Goal: Contribute content: Contribute content

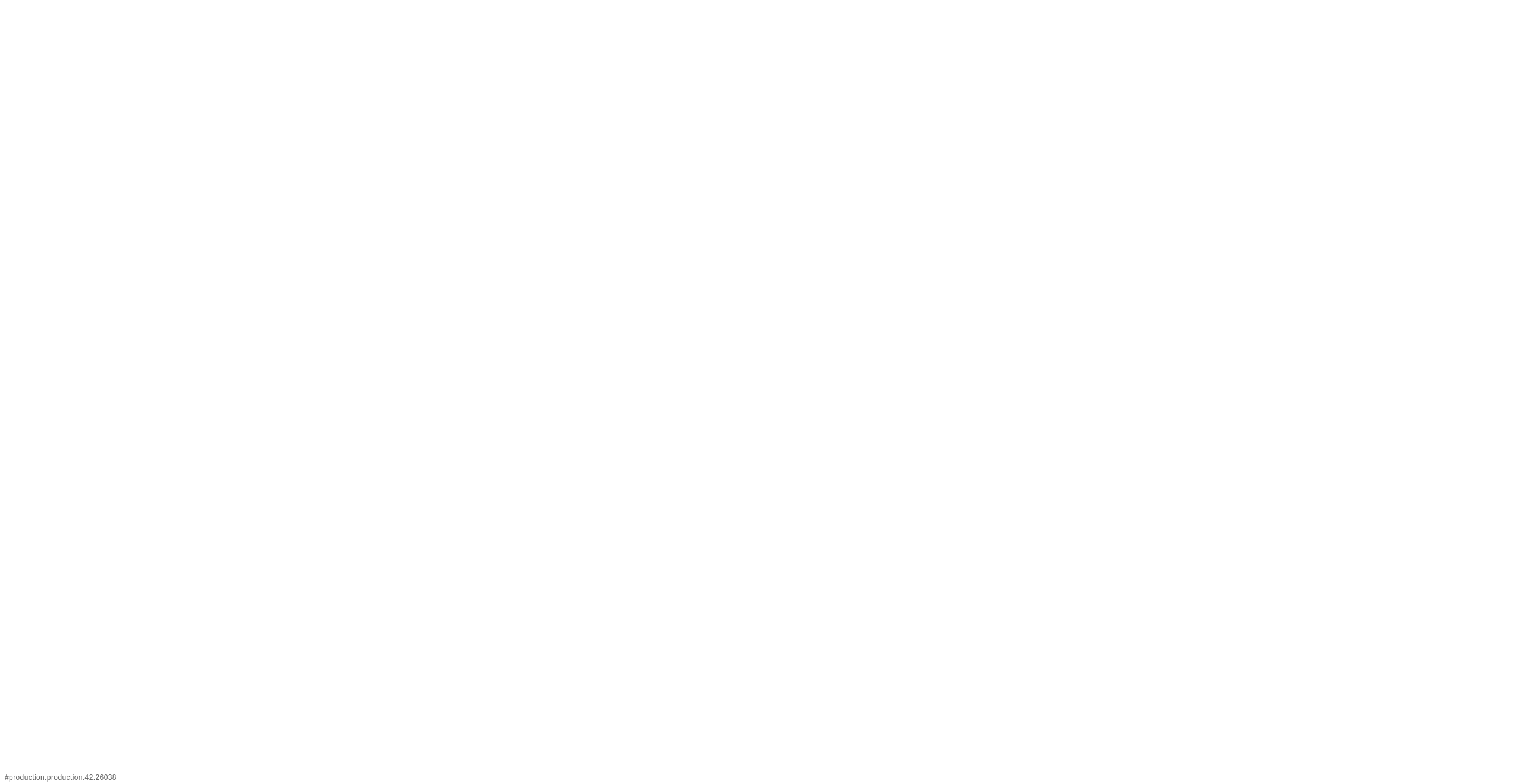
click at [404, 0] on html "# production.production.42.26038" at bounding box center [762, 0] width 1523 height 0
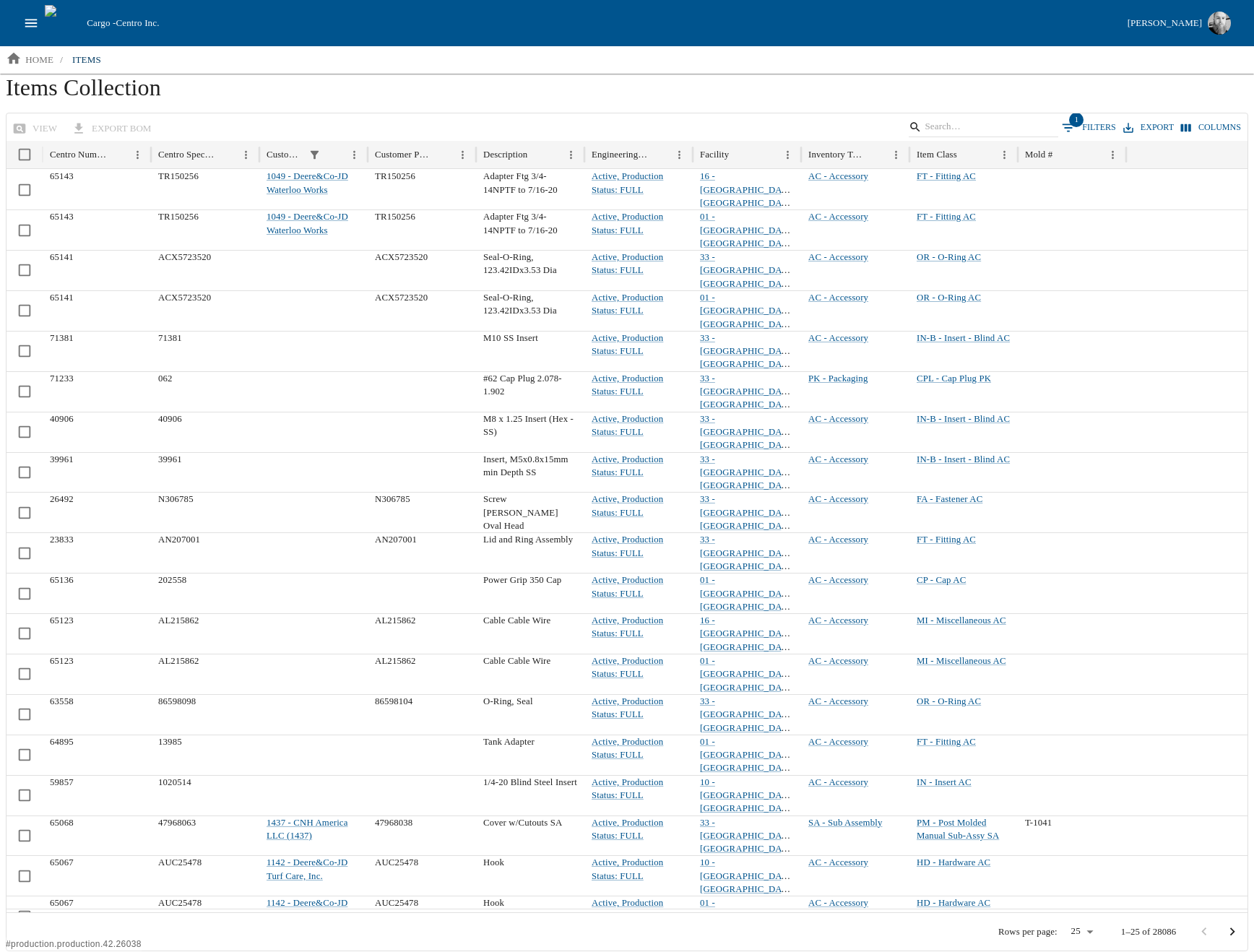
click at [1195, 128] on button "Columns" at bounding box center [1211, 128] width 67 height 21
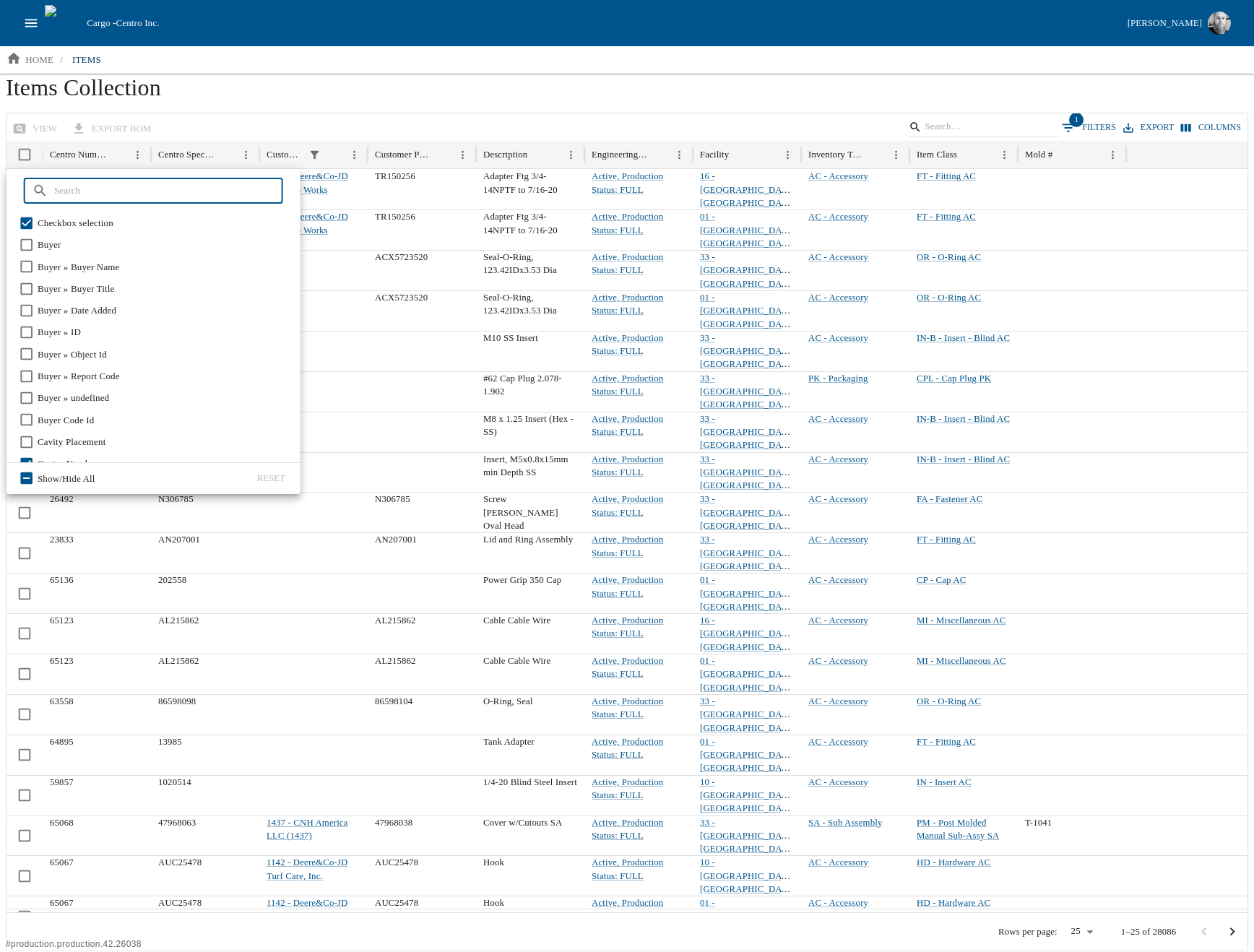
click at [345, 95] on h1 "Items Collection" at bounding box center [627, 93] width 1243 height 39
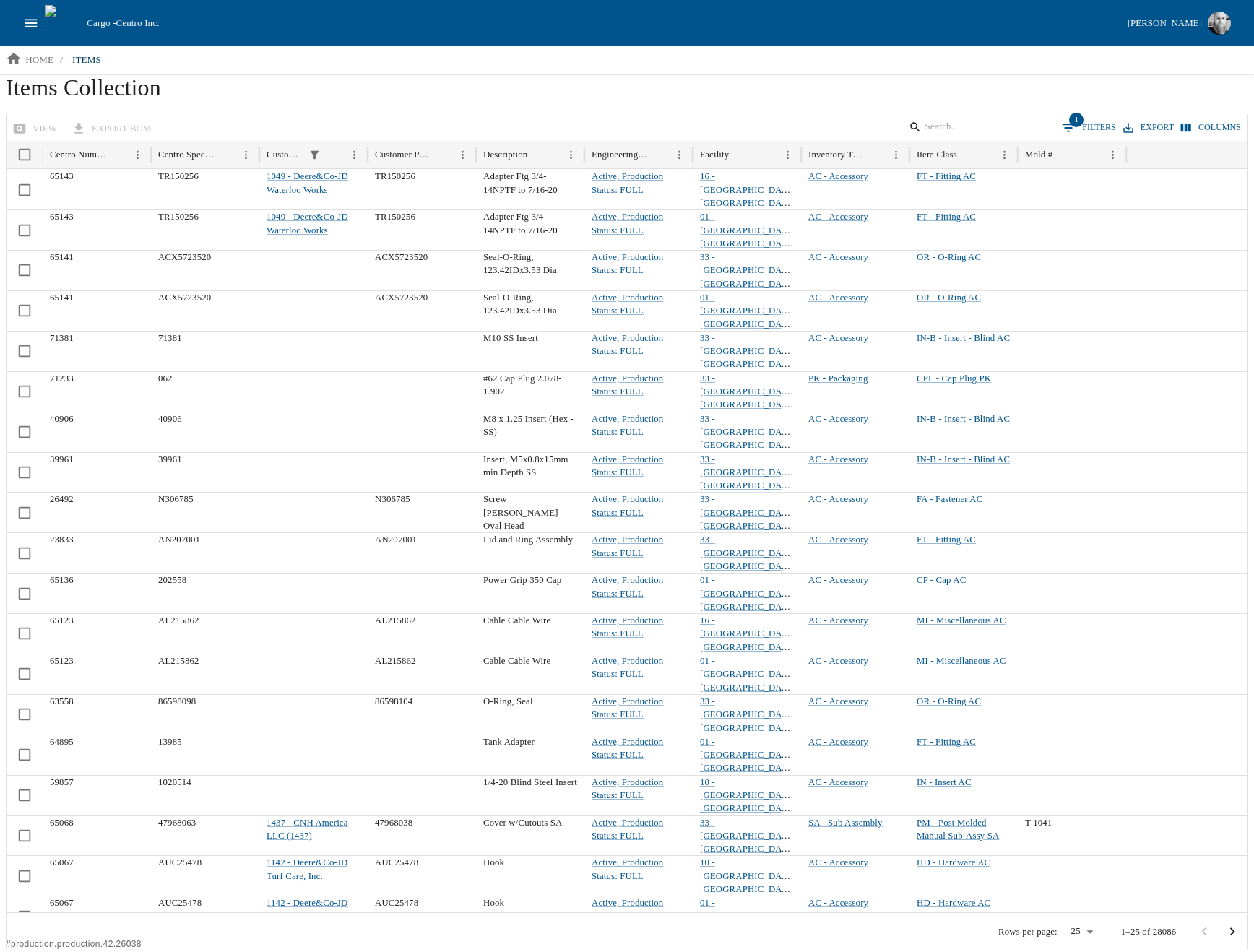
click at [305, 116] on div "view export BOM 1 Filters Export Columns" at bounding box center [627, 128] width 1241 height 28
click at [1092, 126] on button "1 Filters" at bounding box center [1089, 128] width 61 height 22
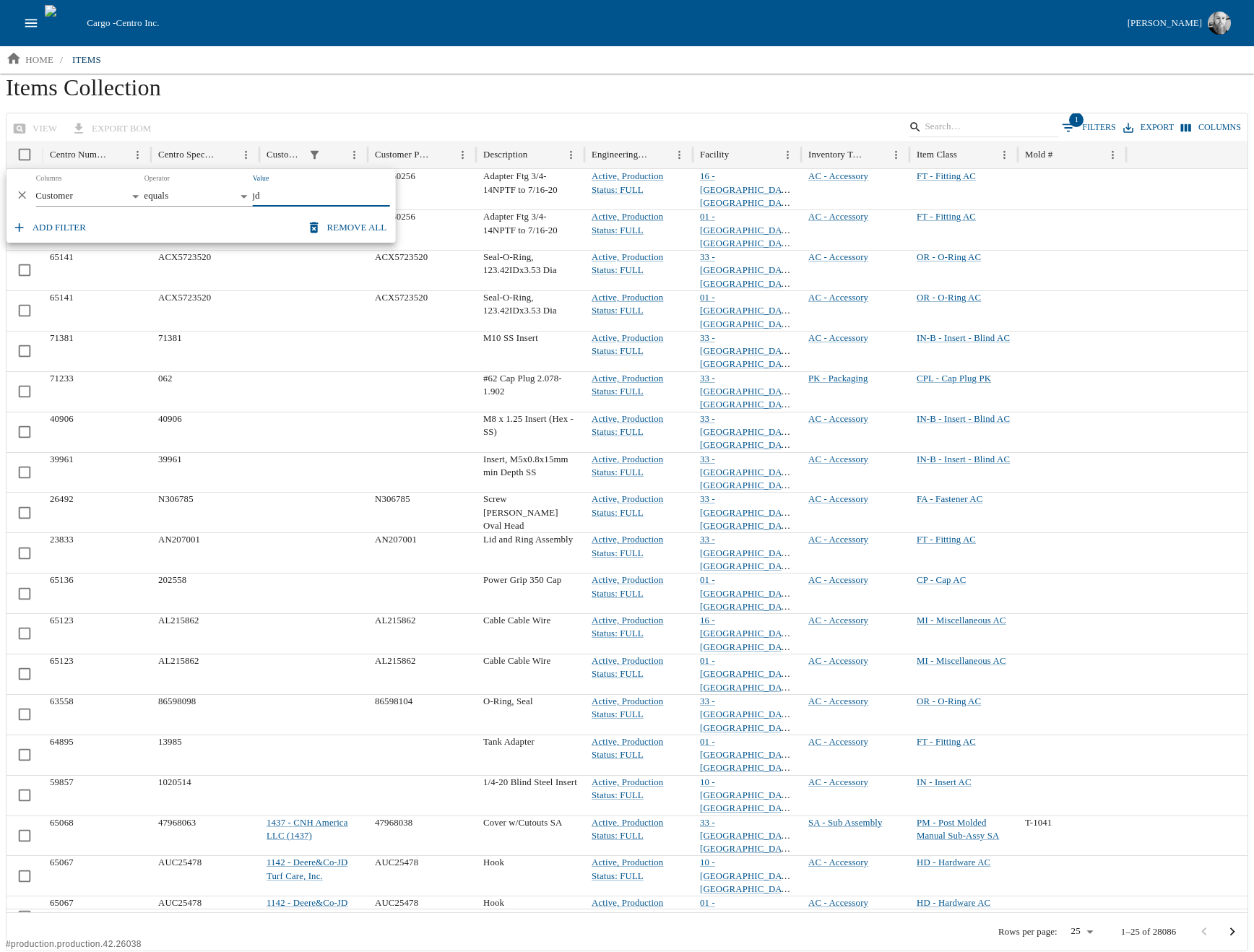
click at [91, 194] on body "Cargo - Centro Inc. Jesse Baird home / items Items Collection view export BOM 1…" at bounding box center [627, 476] width 1254 height 951
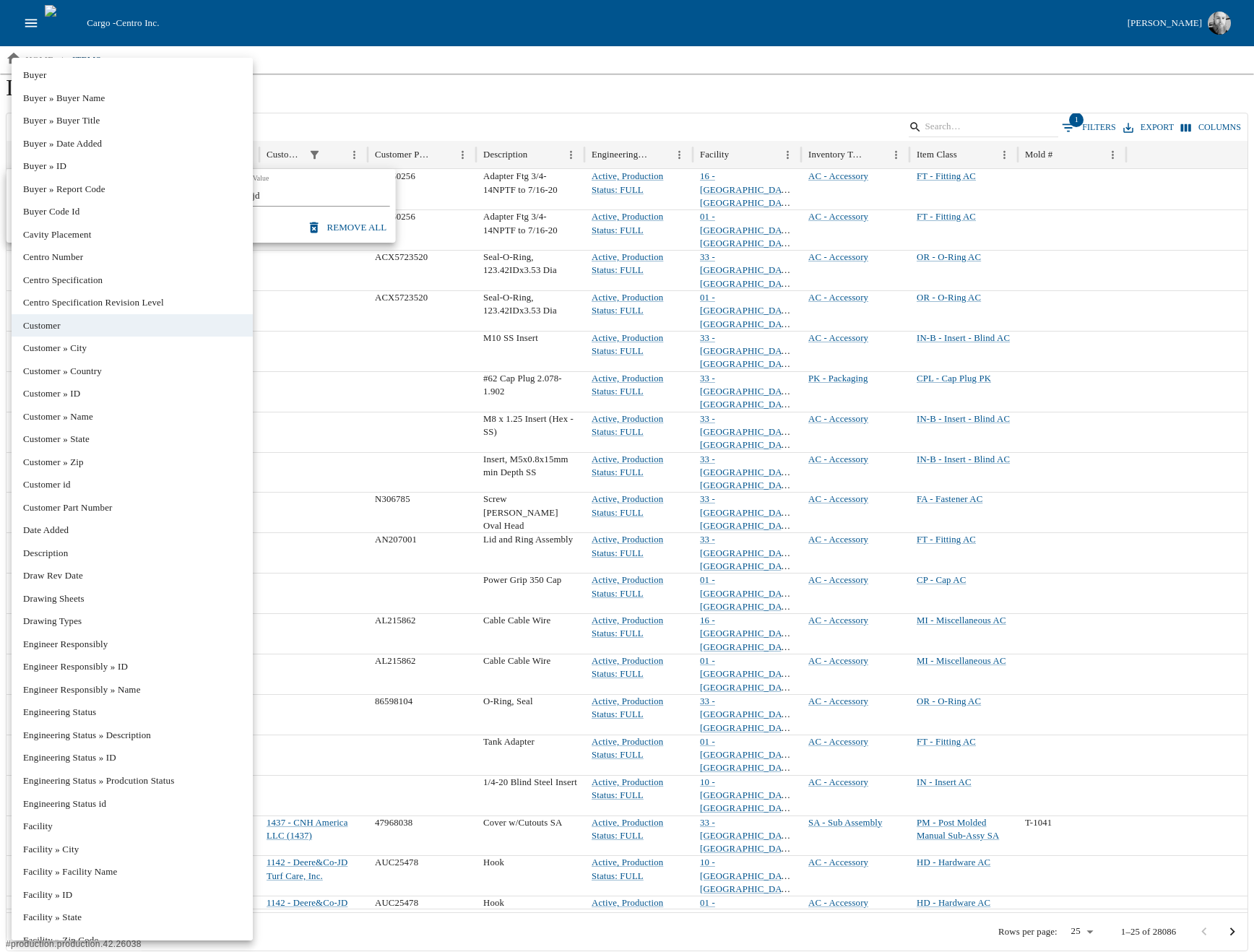
click at [509, 99] on div at bounding box center [627, 476] width 1254 height 952
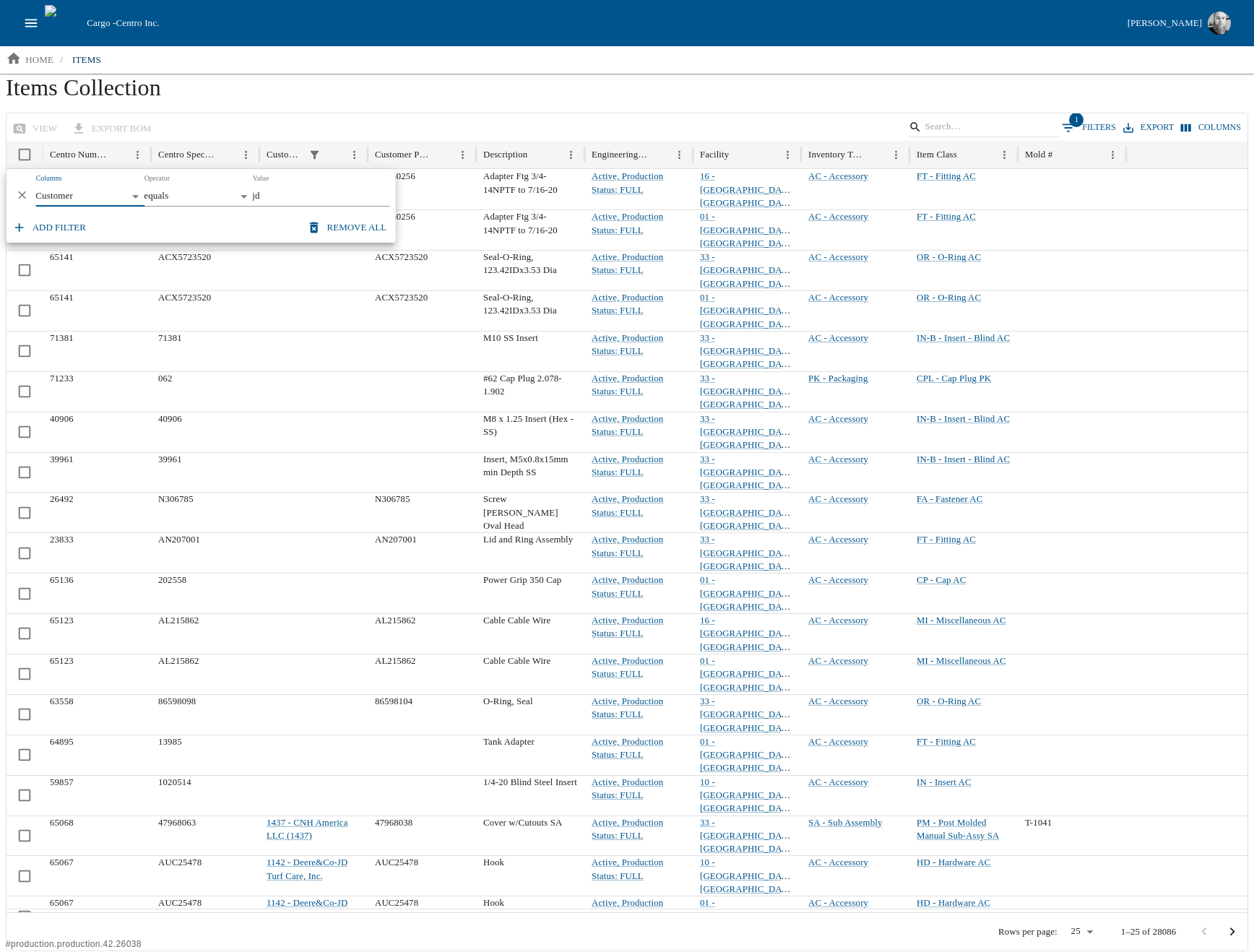
click at [127, 199] on body "Cargo - Centro Inc. Jesse Baird home / items Items Collection view export BOM 1…" at bounding box center [627, 476] width 1254 height 951
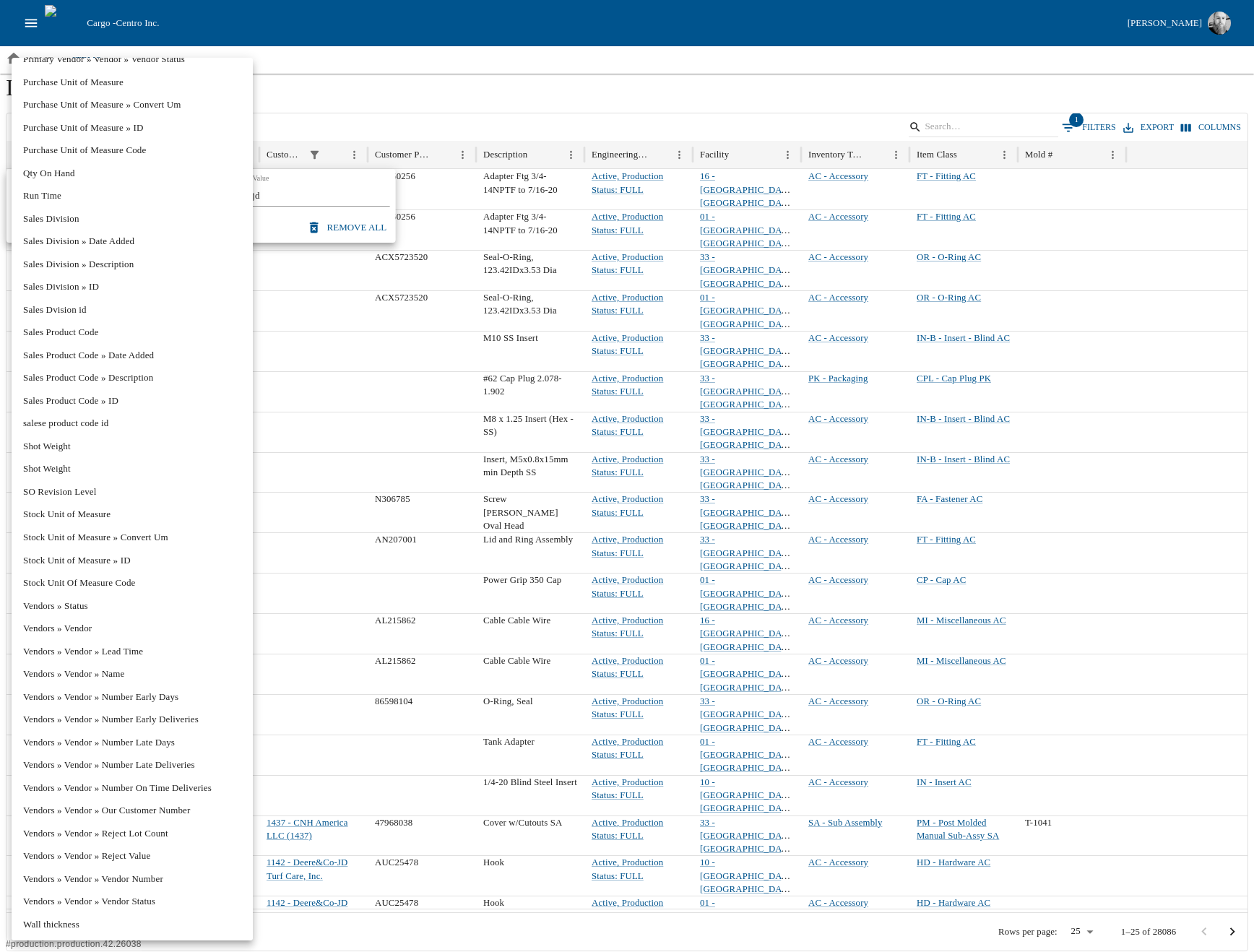
scroll to position [1628, 0]
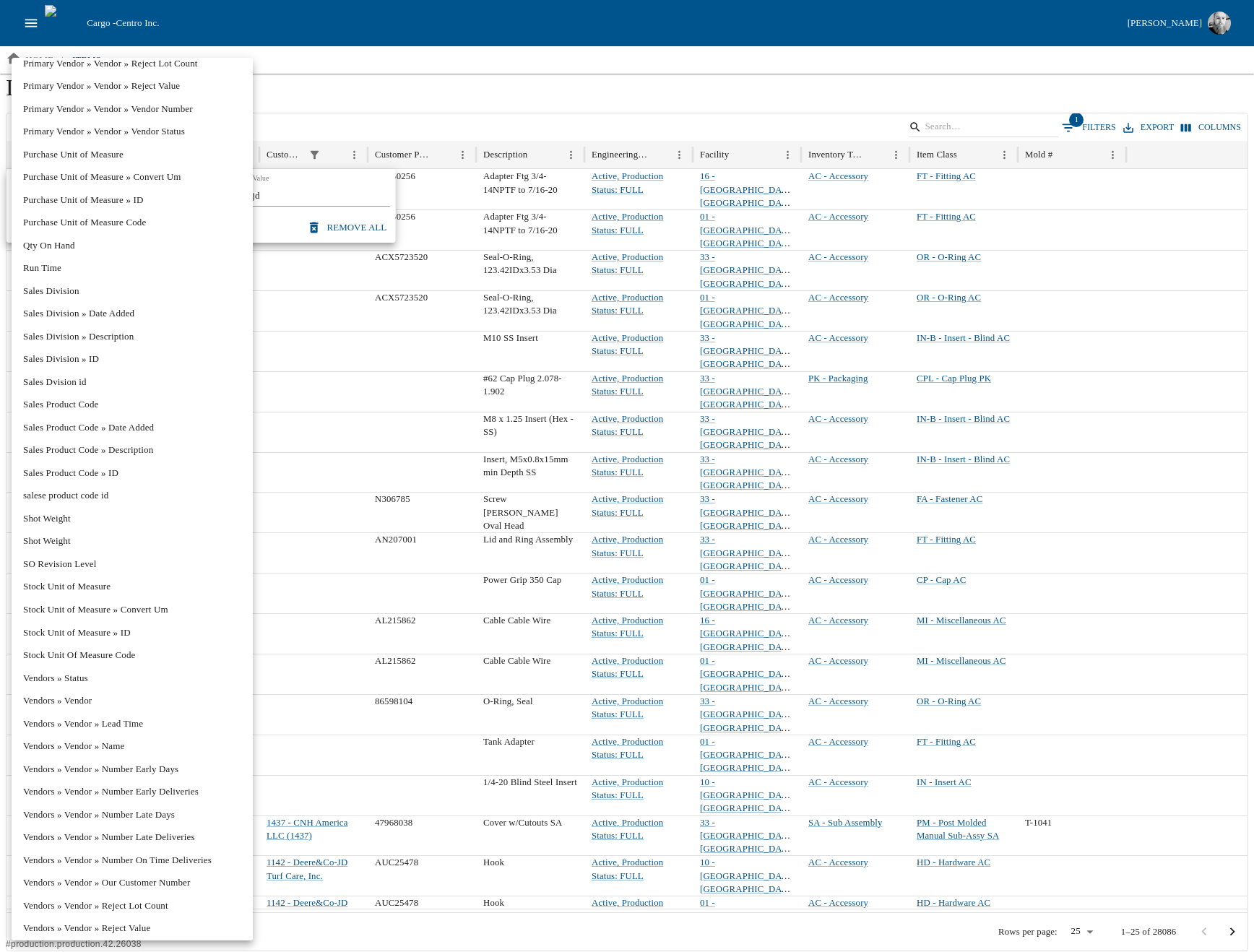
click at [415, 82] on div at bounding box center [627, 476] width 1254 height 952
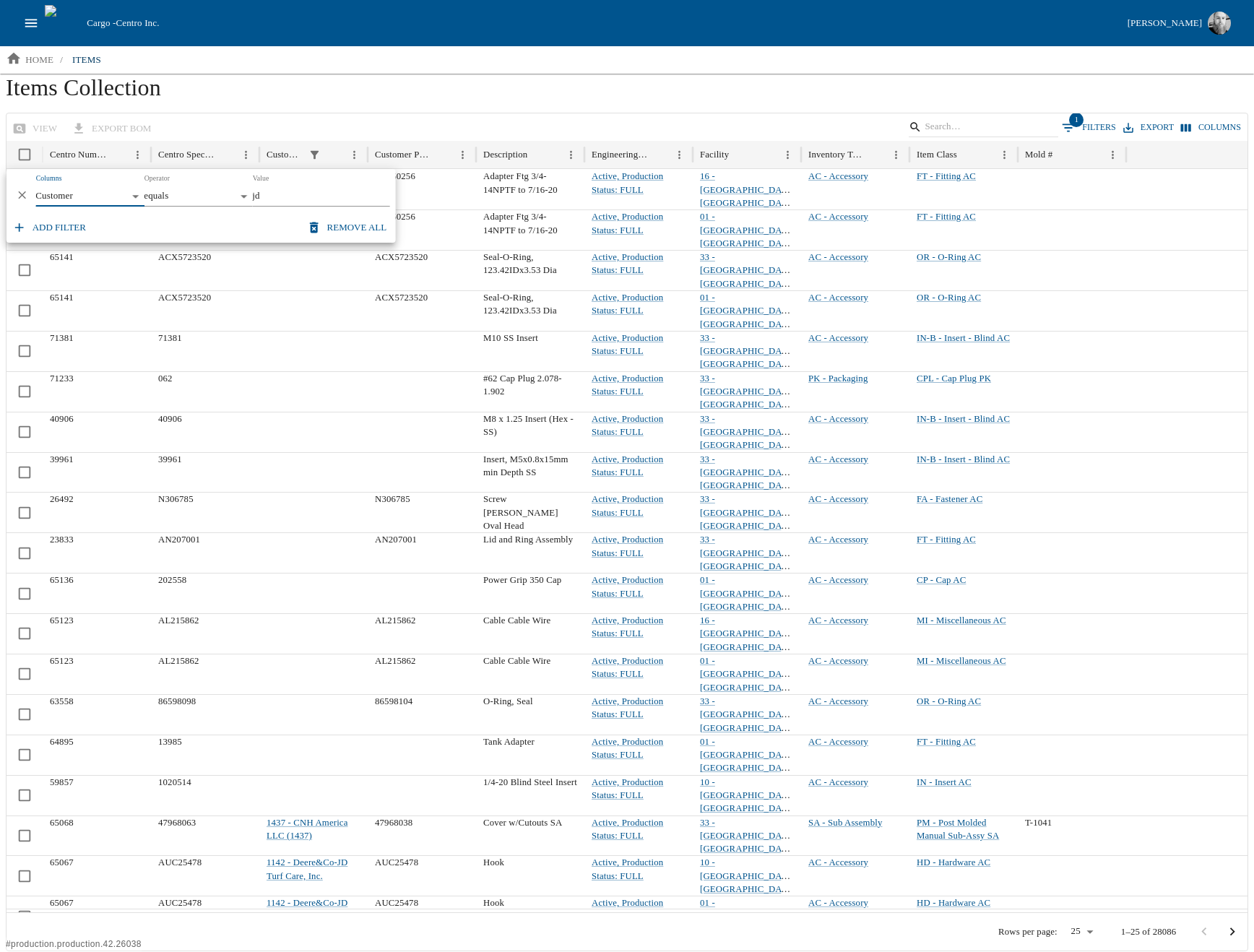
click at [412, 83] on h1 "Items Collection" at bounding box center [627, 93] width 1243 height 39
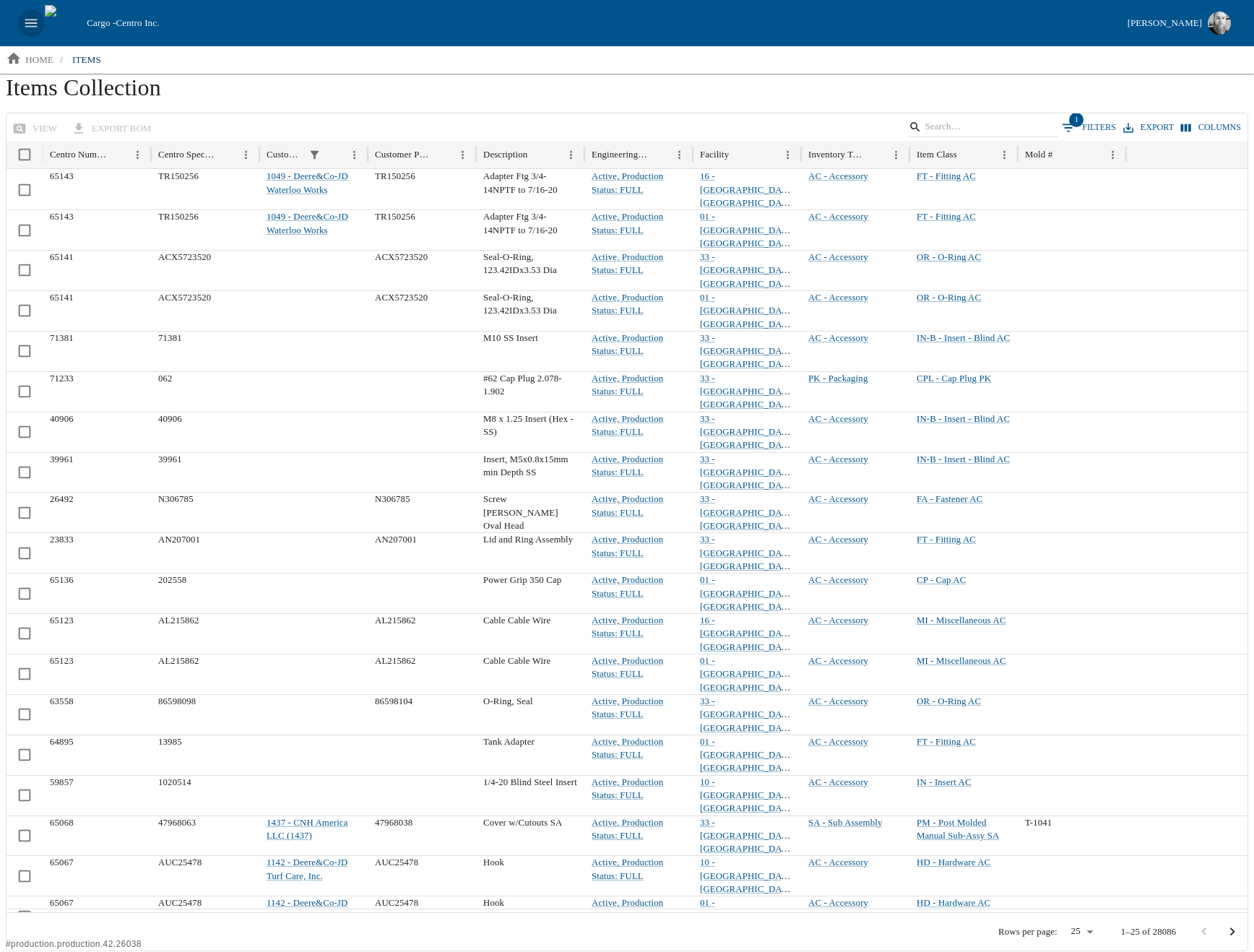
click at [32, 24] on icon "open drawer" at bounding box center [31, 22] width 16 height 16
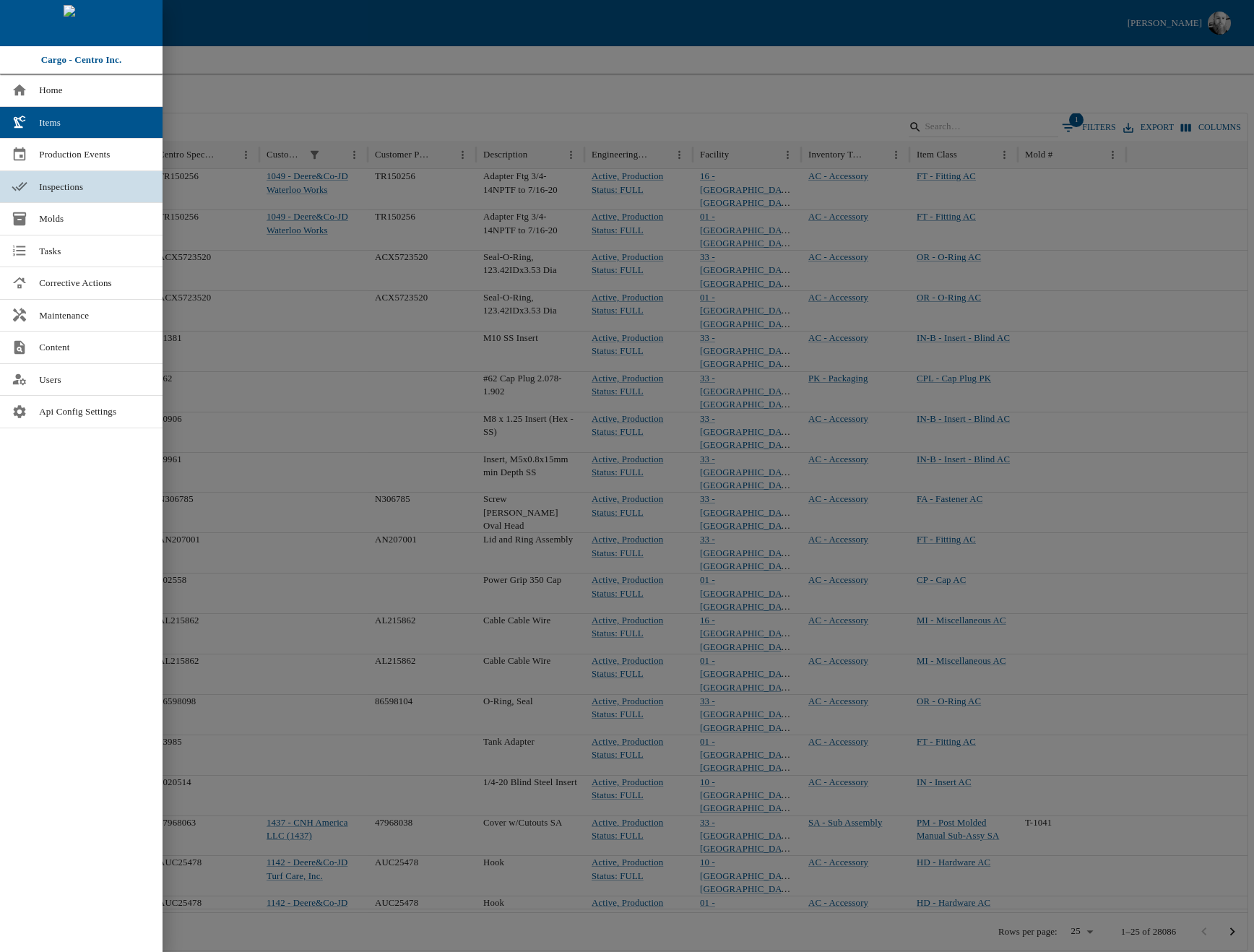
click at [73, 189] on span "Inspections" at bounding box center [95, 187] width 112 height 14
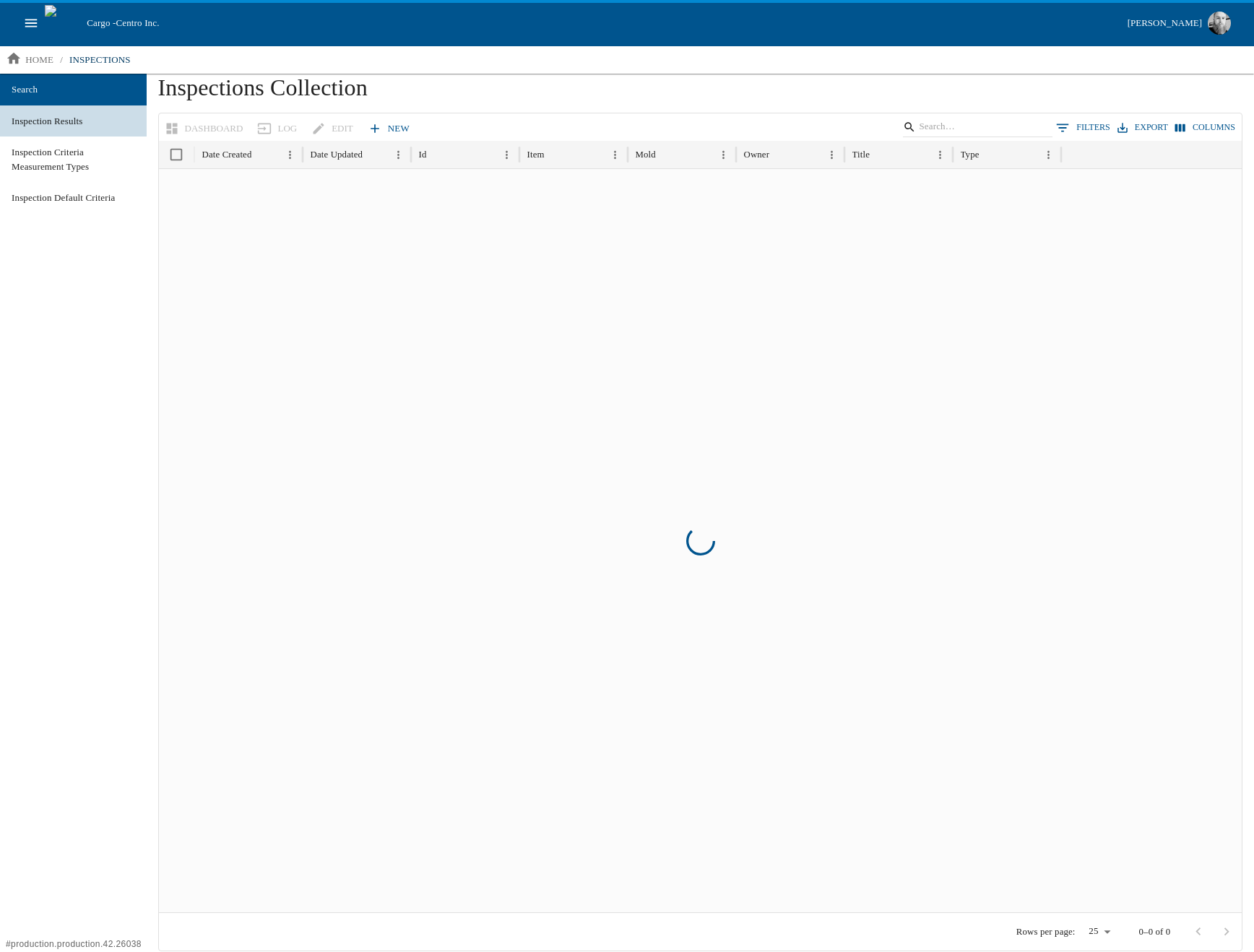
click at [48, 125] on span "Inspection Results" at bounding box center [72, 121] width 123 height 14
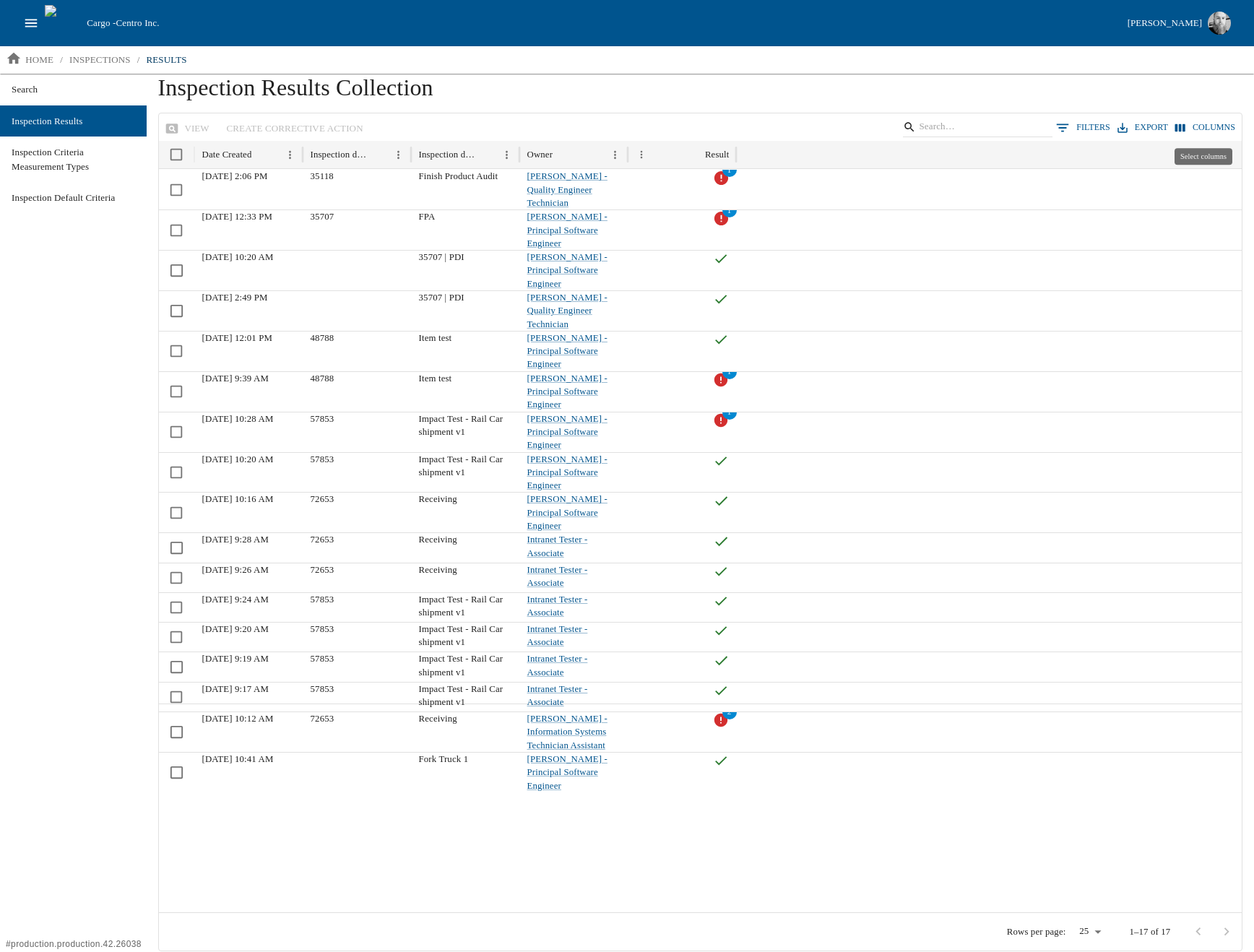
click at [1191, 127] on button "Columns" at bounding box center [1205, 128] width 67 height 21
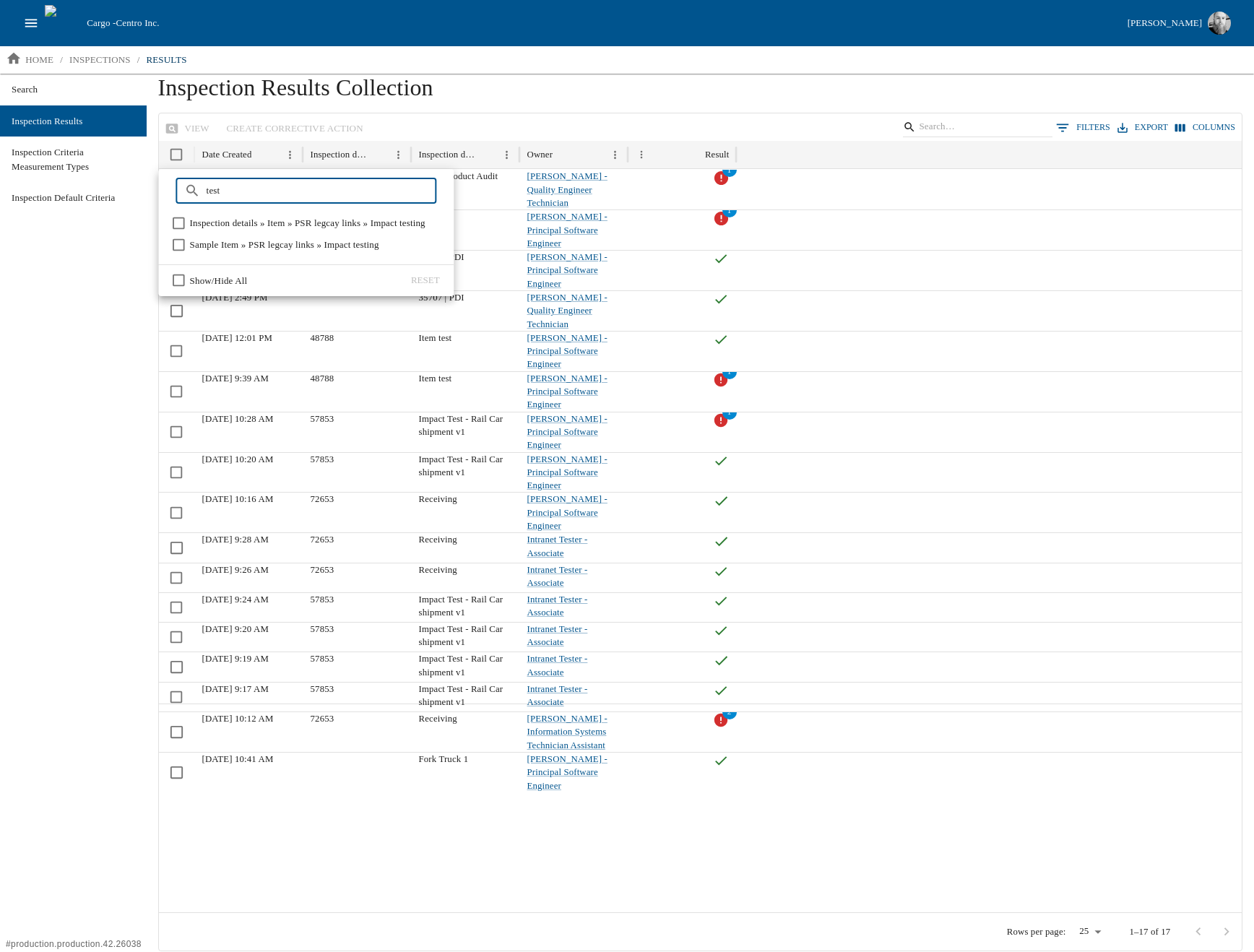
type input "test"
click at [299, 247] on span "Sample Item » PSR legcay links » Impact testing" at bounding box center [284, 244] width 189 height 14
click at [252, 193] on input "test" at bounding box center [322, 190] width 231 height 26
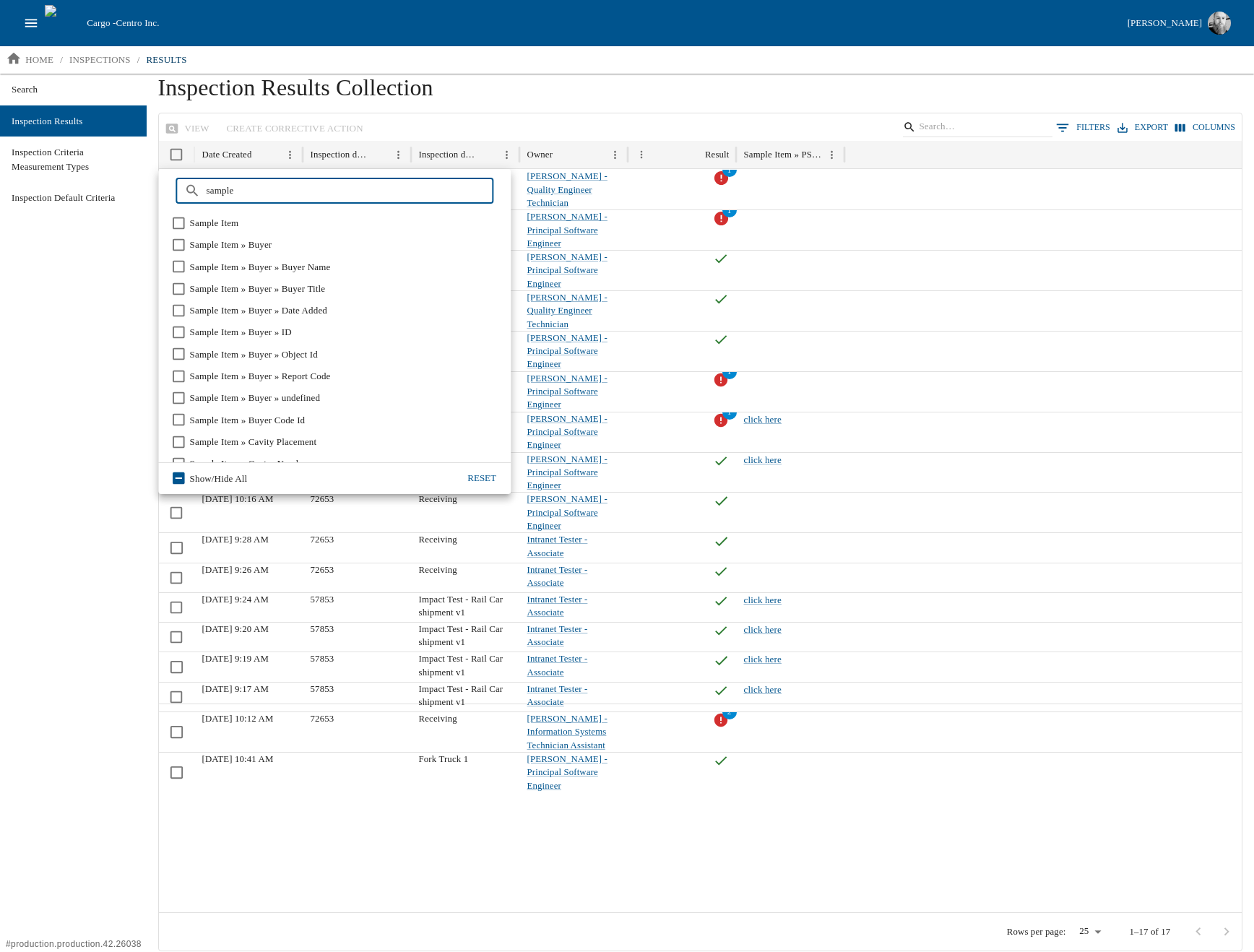
type input "sample"
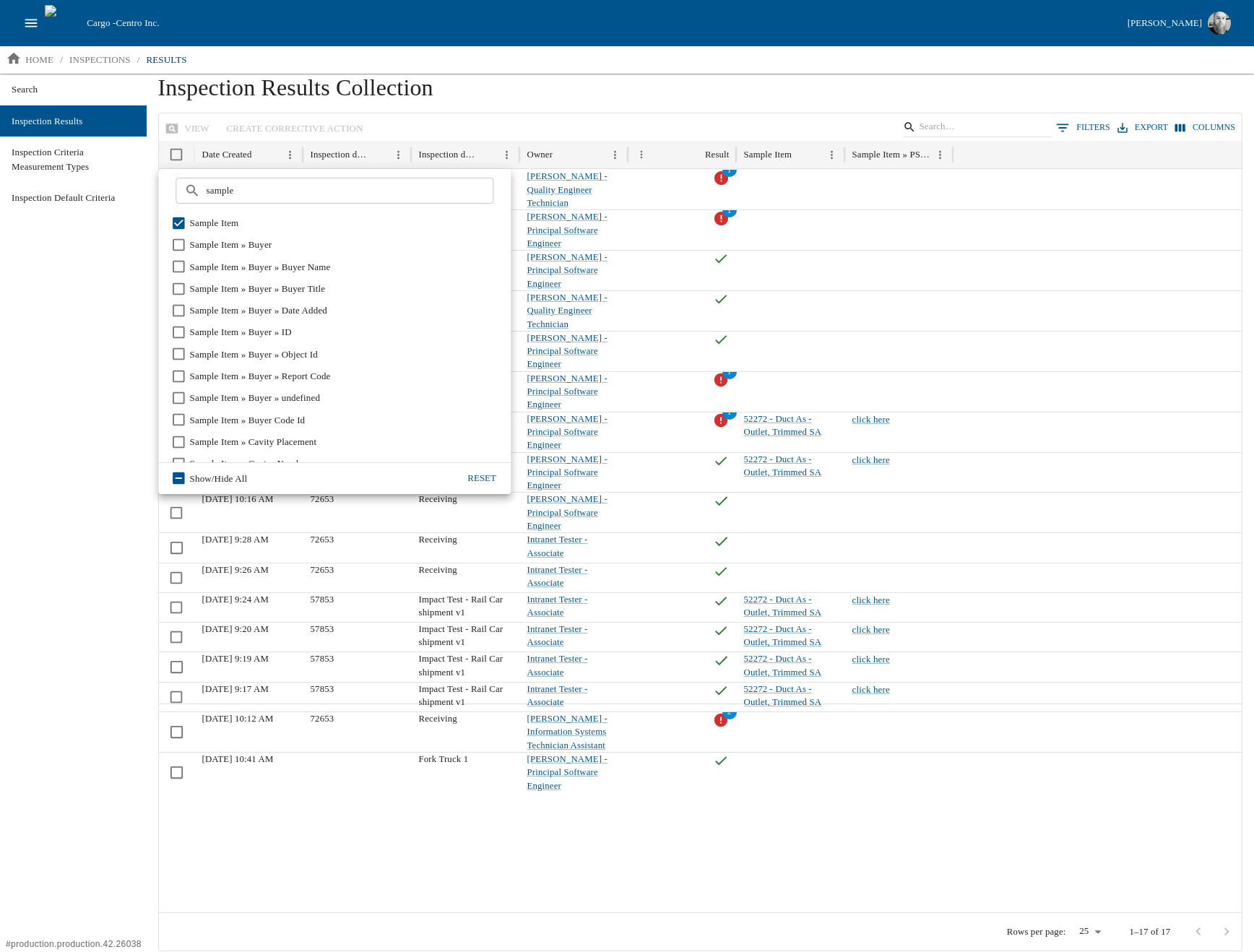
click at [114, 451] on div "Search Inspection Results Inspection Criteria Measurement Types Inspection Defa…" at bounding box center [73, 512] width 146 height 877
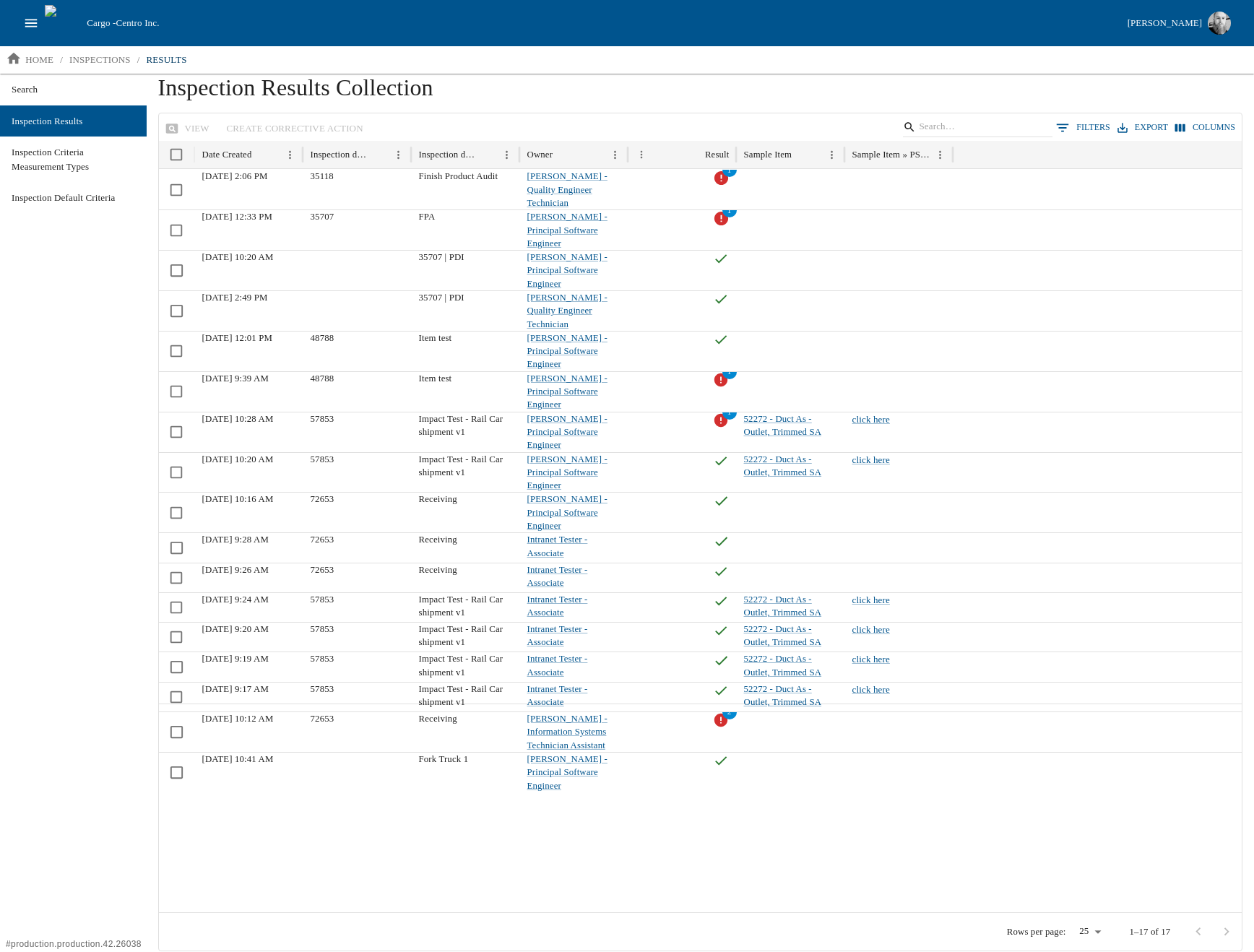
click at [36, 24] on icon "open drawer" at bounding box center [31, 22] width 16 height 16
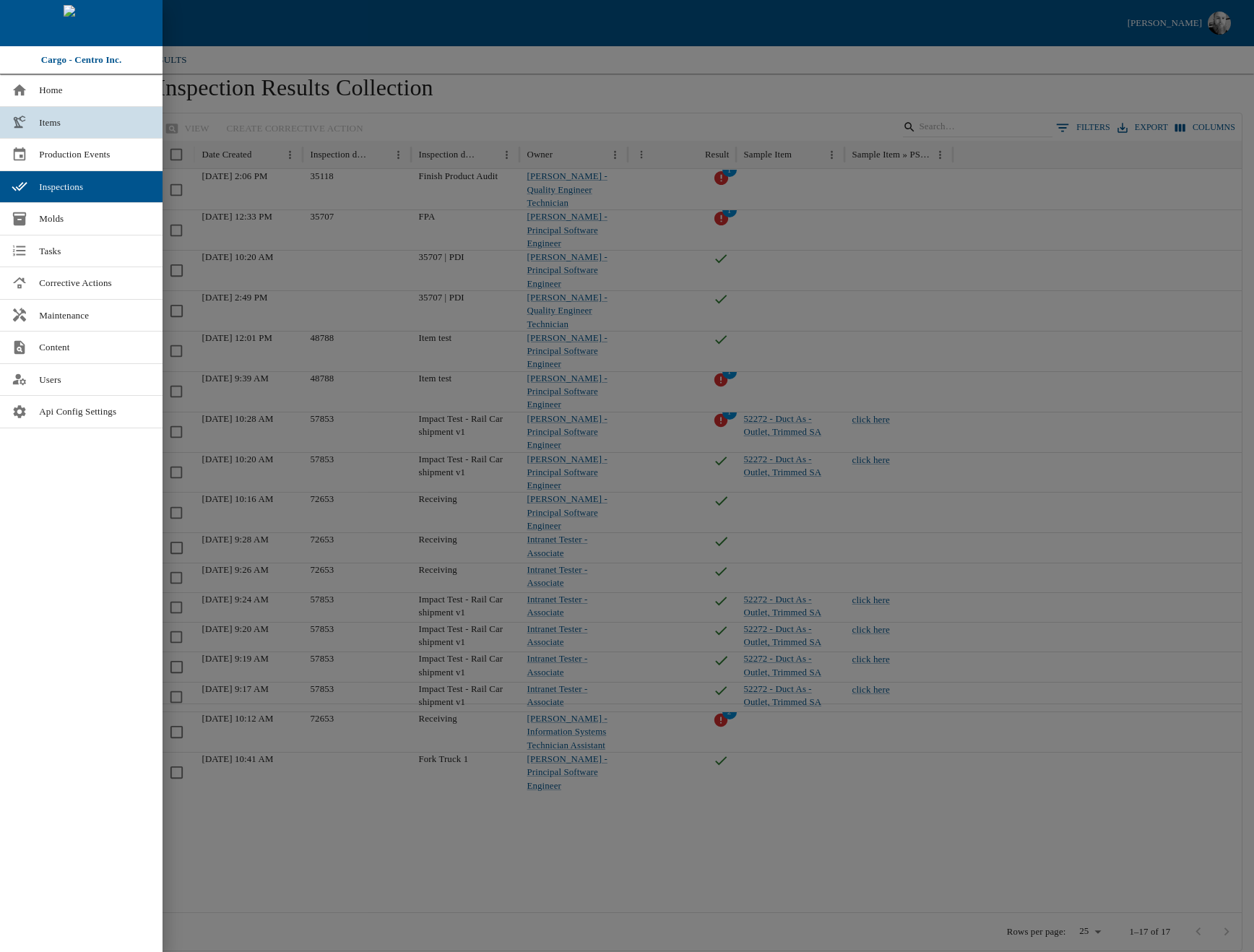
click at [68, 119] on span "Items" at bounding box center [95, 122] width 112 height 14
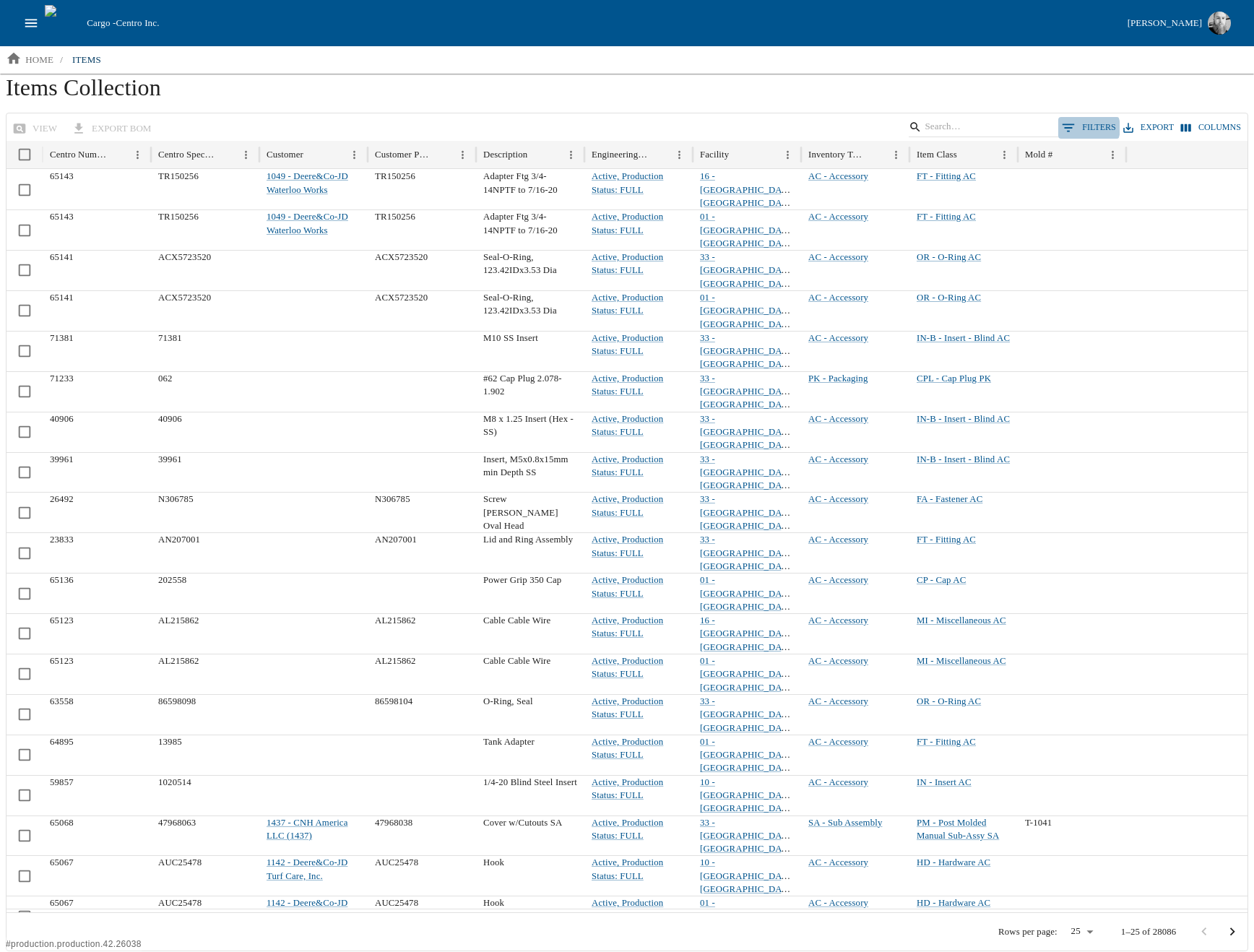
click at [1092, 127] on button "0 Filters" at bounding box center [1089, 128] width 61 height 22
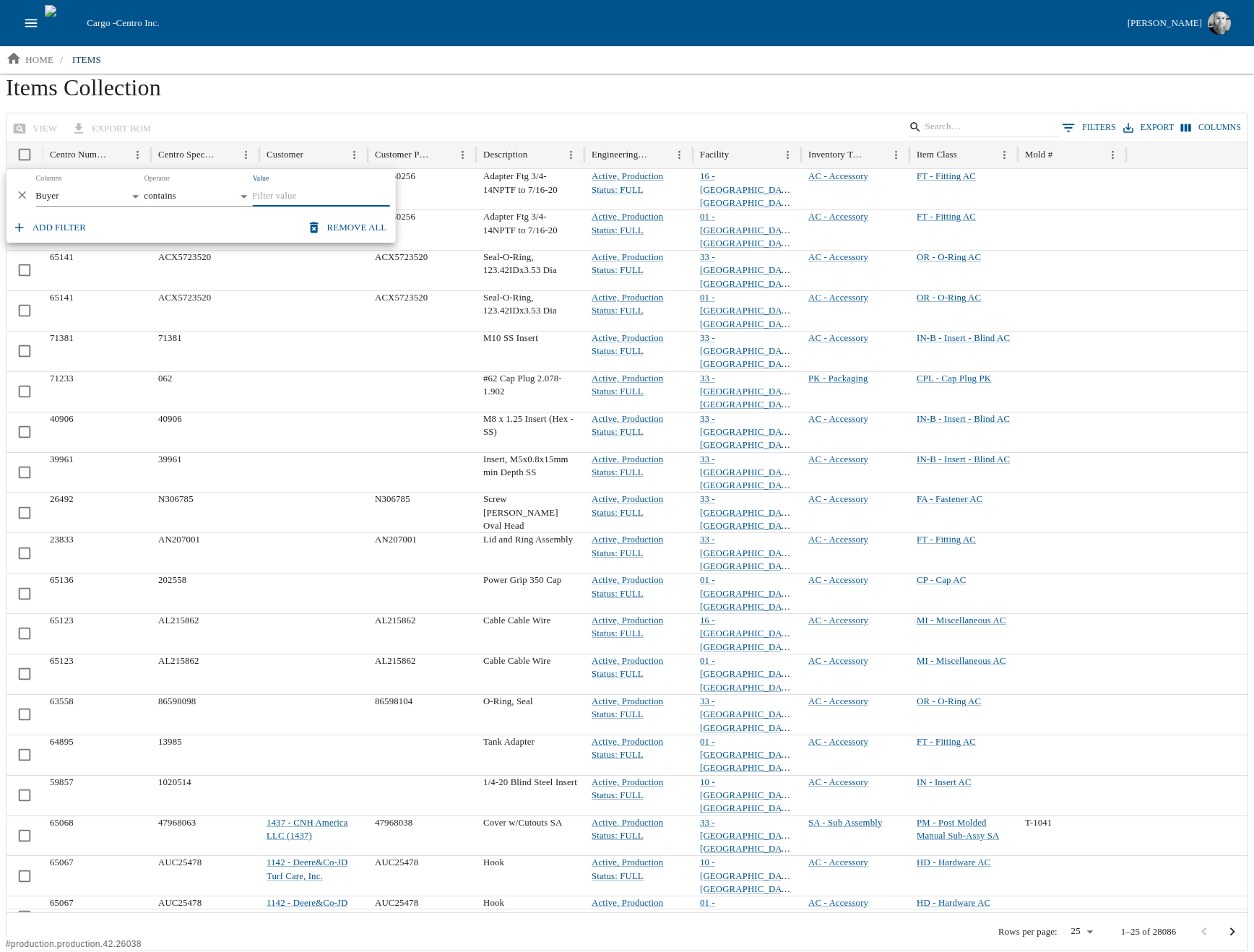
click at [96, 196] on body "Cargo - Centro Inc. Jesse Baird home / items Items Collection view export BOM 0…" at bounding box center [627, 476] width 1254 height 951
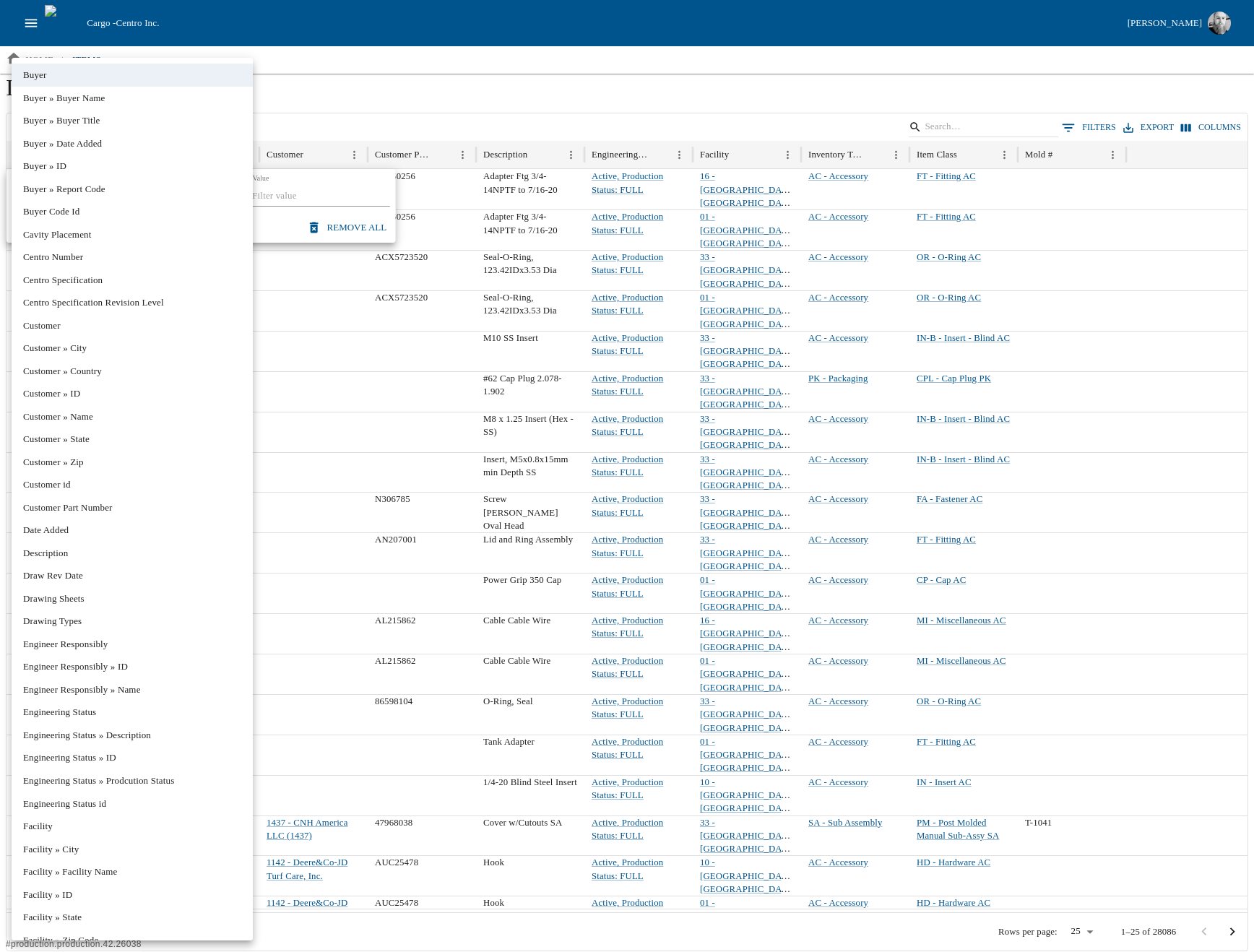
click at [919, 72] on div at bounding box center [627, 476] width 1254 height 952
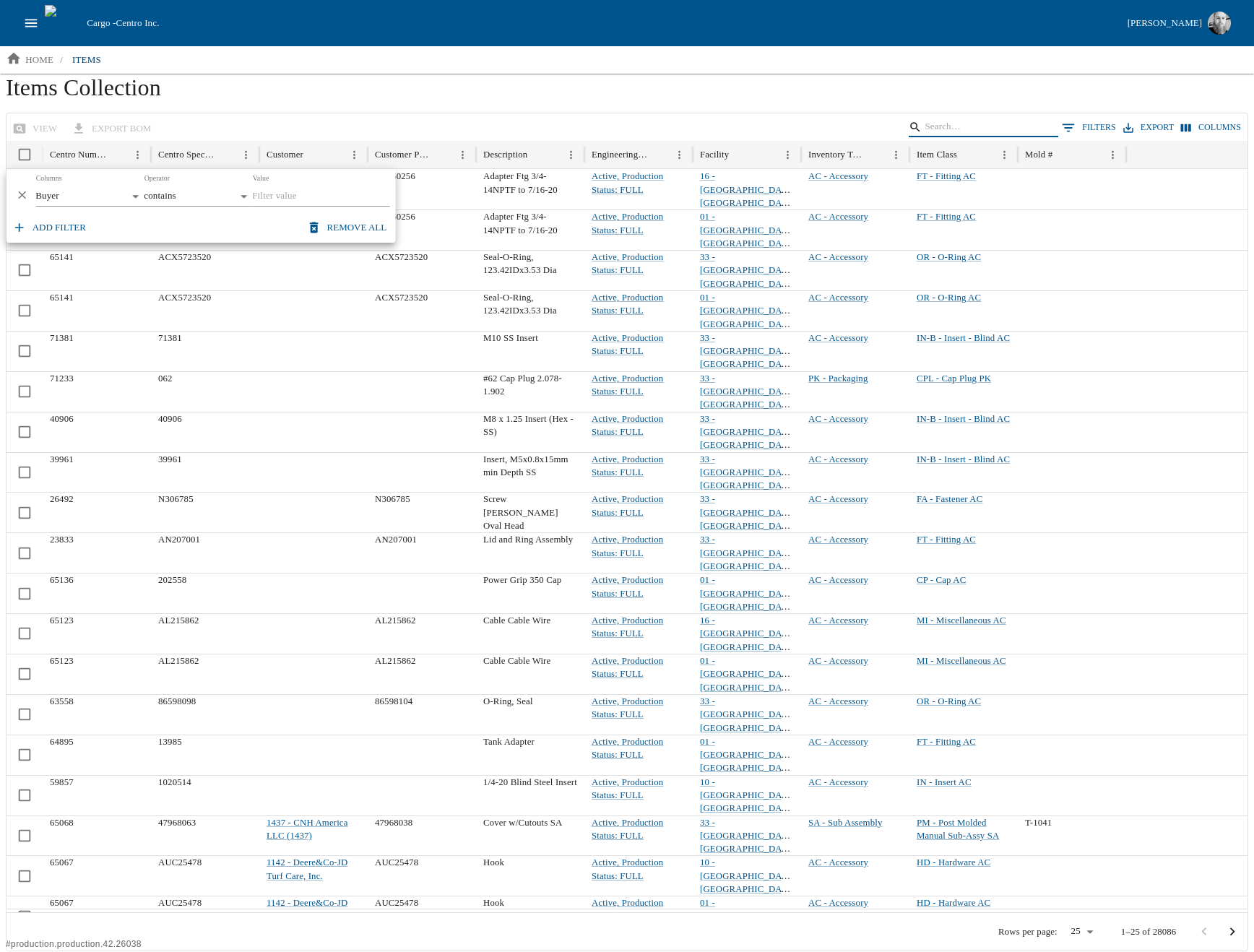
click at [954, 125] on input "Search" at bounding box center [981, 127] width 113 height 20
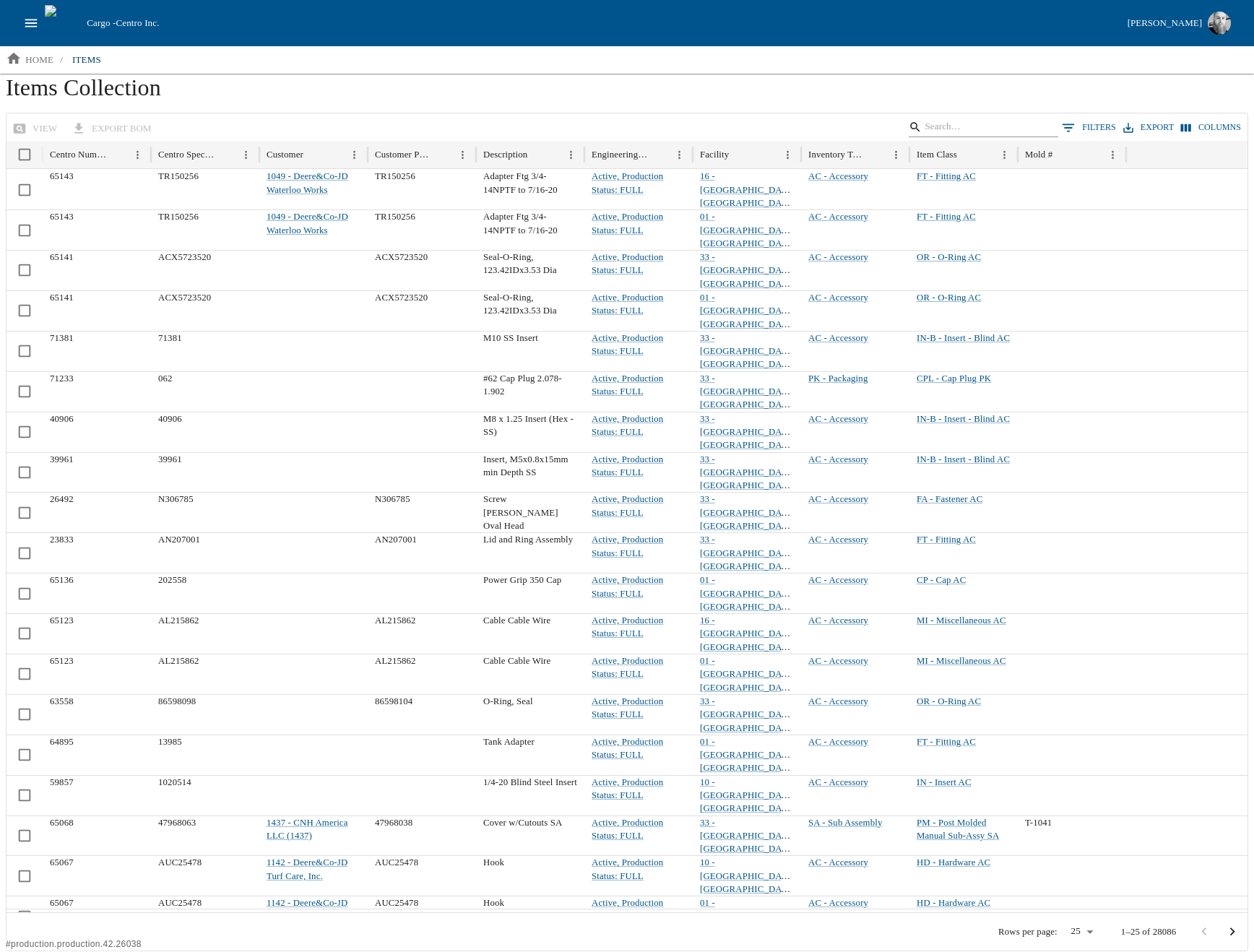
click at [942, 129] on input "Search" at bounding box center [981, 127] width 113 height 20
click at [971, 126] on input "Search" at bounding box center [981, 127] width 113 height 20
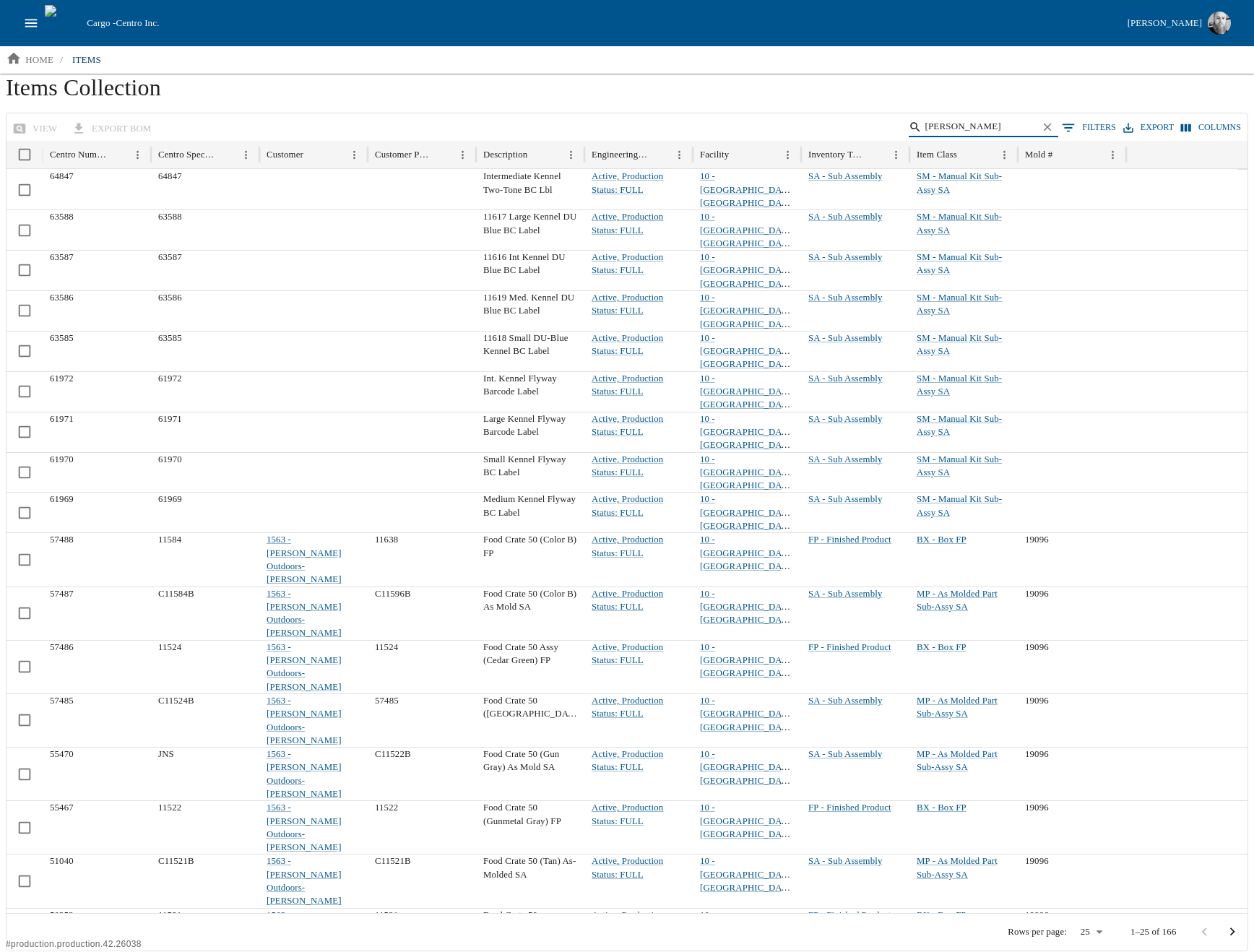
type input "kenn"
drag, startPoint x: 482, startPoint y: 605, endPoint x: 570, endPoint y: 619, distance: 89.1
click at [570, 747] on div "Food Crate 50 (Gun Gray) As Mold SA" at bounding box center [530, 774] width 108 height 54
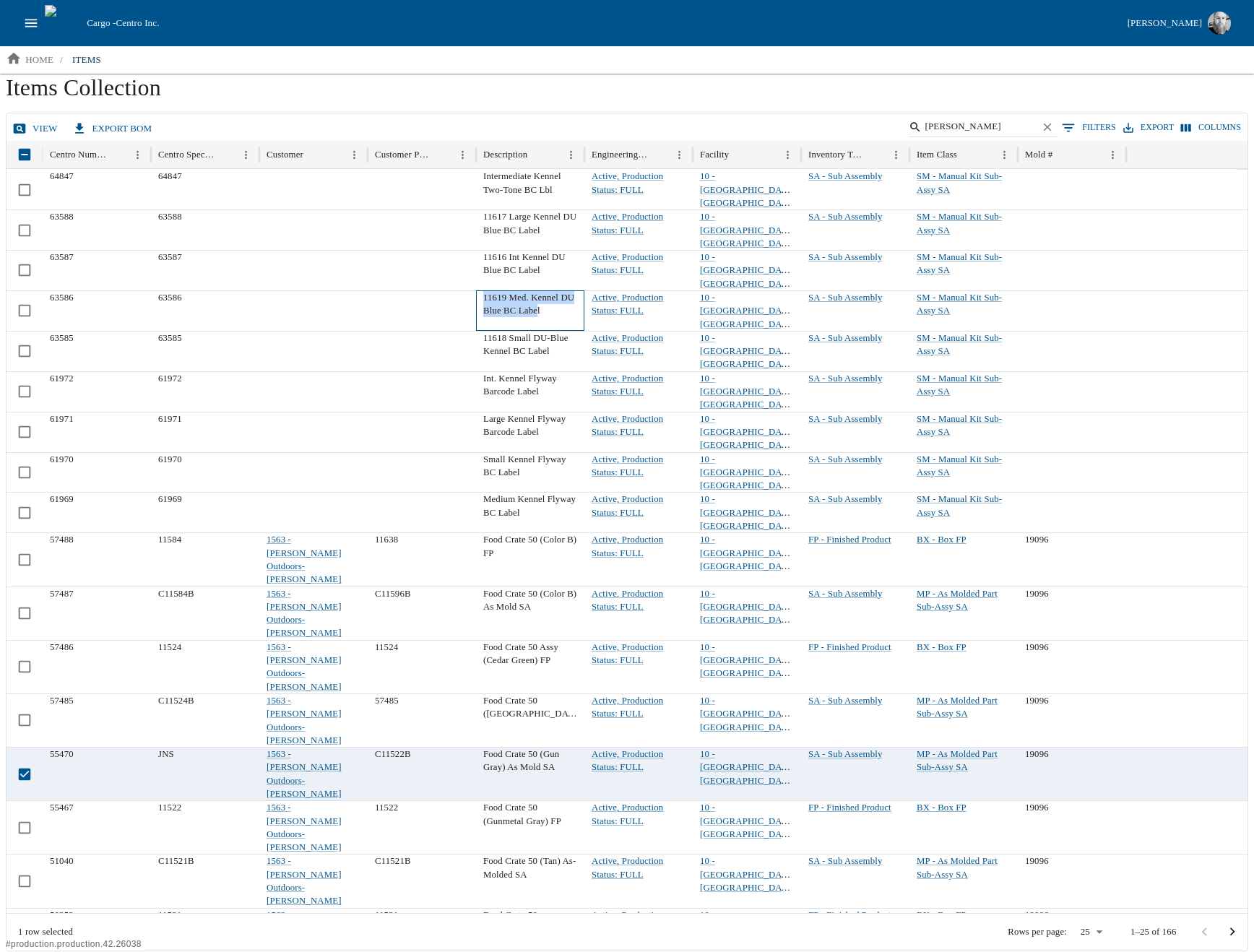
drag, startPoint x: 482, startPoint y: 265, endPoint x: 554, endPoint y: 280, distance: 73.5
click at [554, 290] on div "11619 Med. Kennel DU Blue BC Label" at bounding box center [530, 311] width 108 height 40
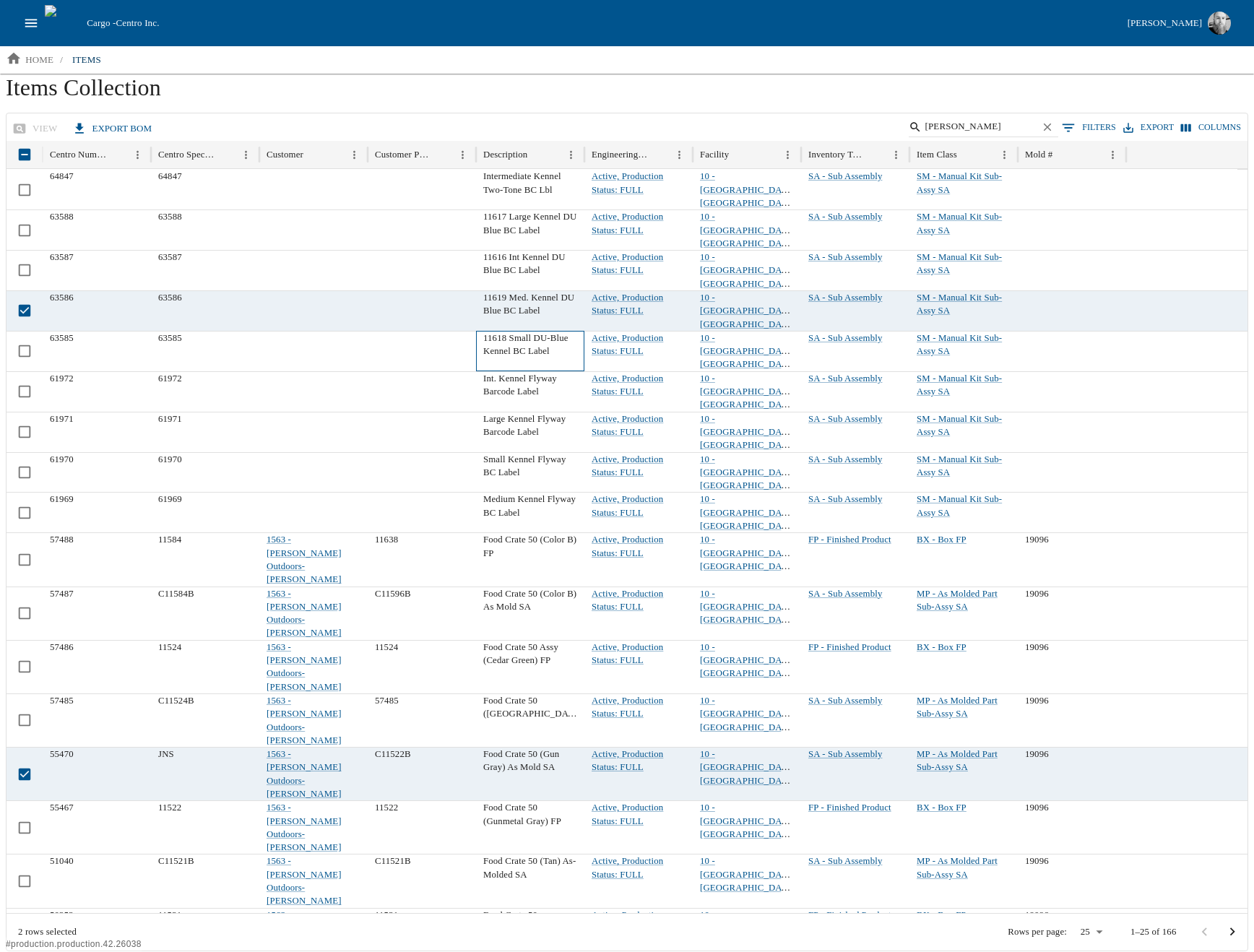
click at [551, 331] on div "11618 Small DU-Blue Kennel BC Label" at bounding box center [530, 351] width 108 height 40
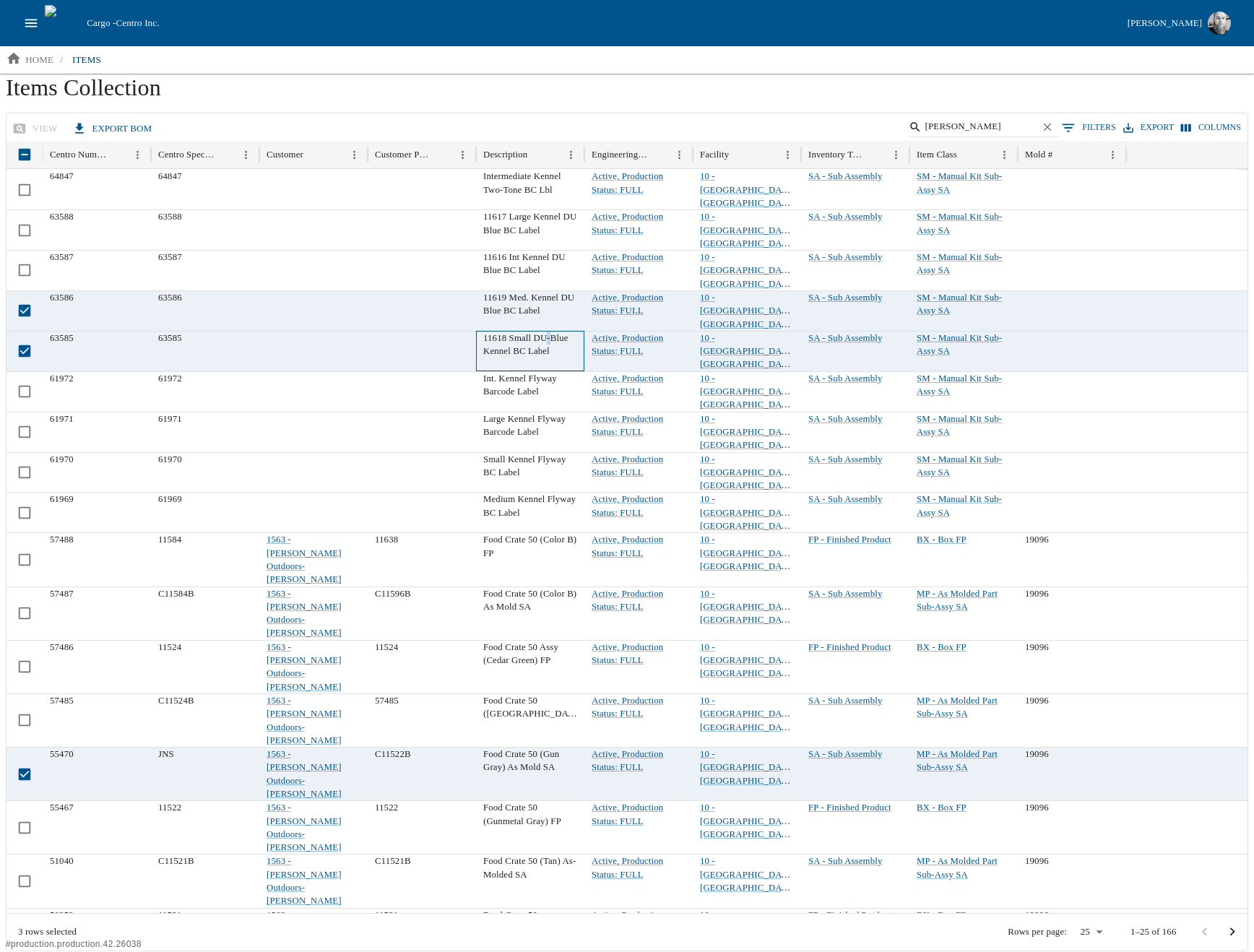
click at [551, 331] on div "11618 Small DU-Blue Kennel BC Label" at bounding box center [530, 351] width 108 height 40
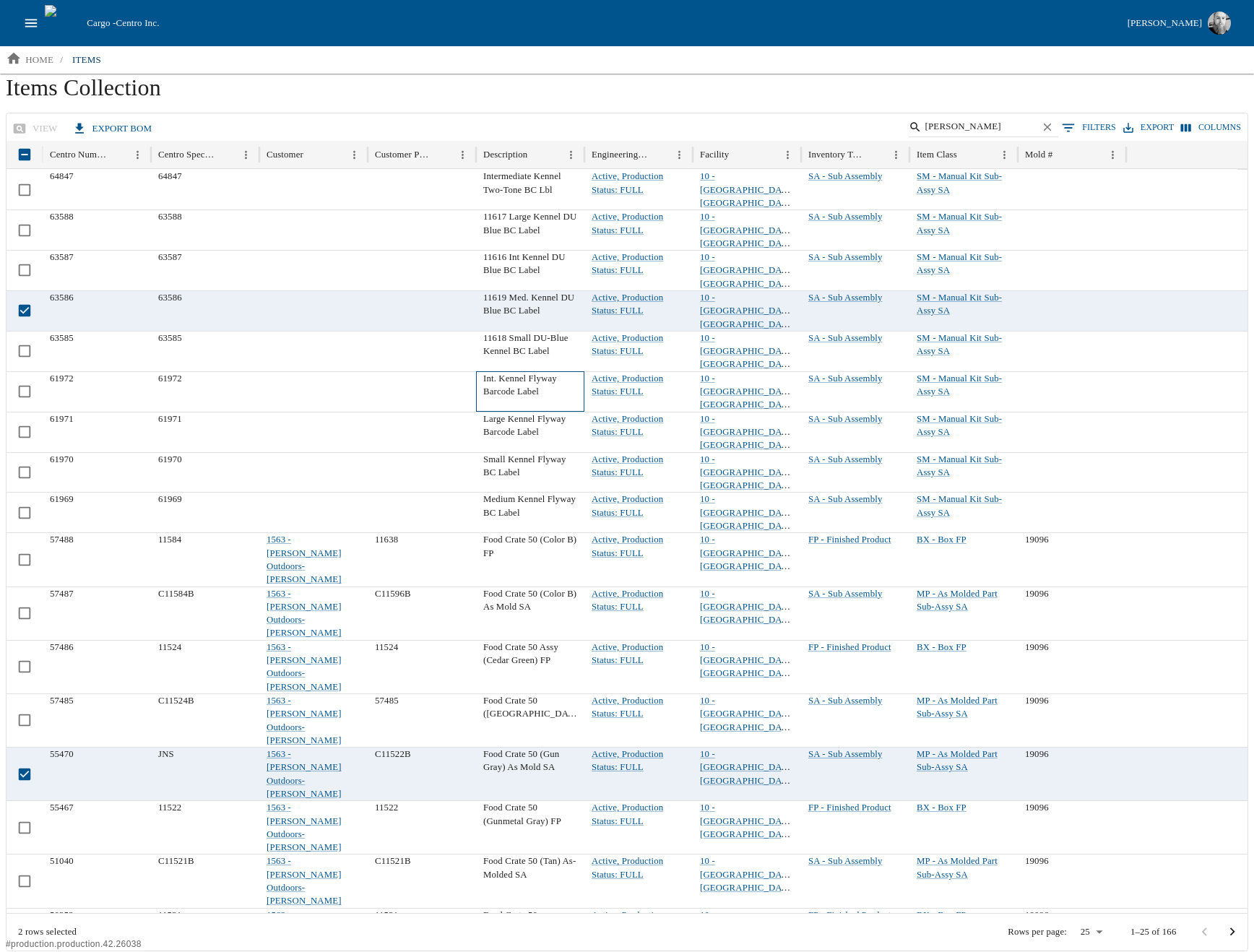
click at [529, 371] on div "Int. Kennel Flyway Barcode Label" at bounding box center [530, 391] width 108 height 40
click at [533, 371] on div "Int. Kennel Flyway Barcode Label" at bounding box center [530, 391] width 108 height 40
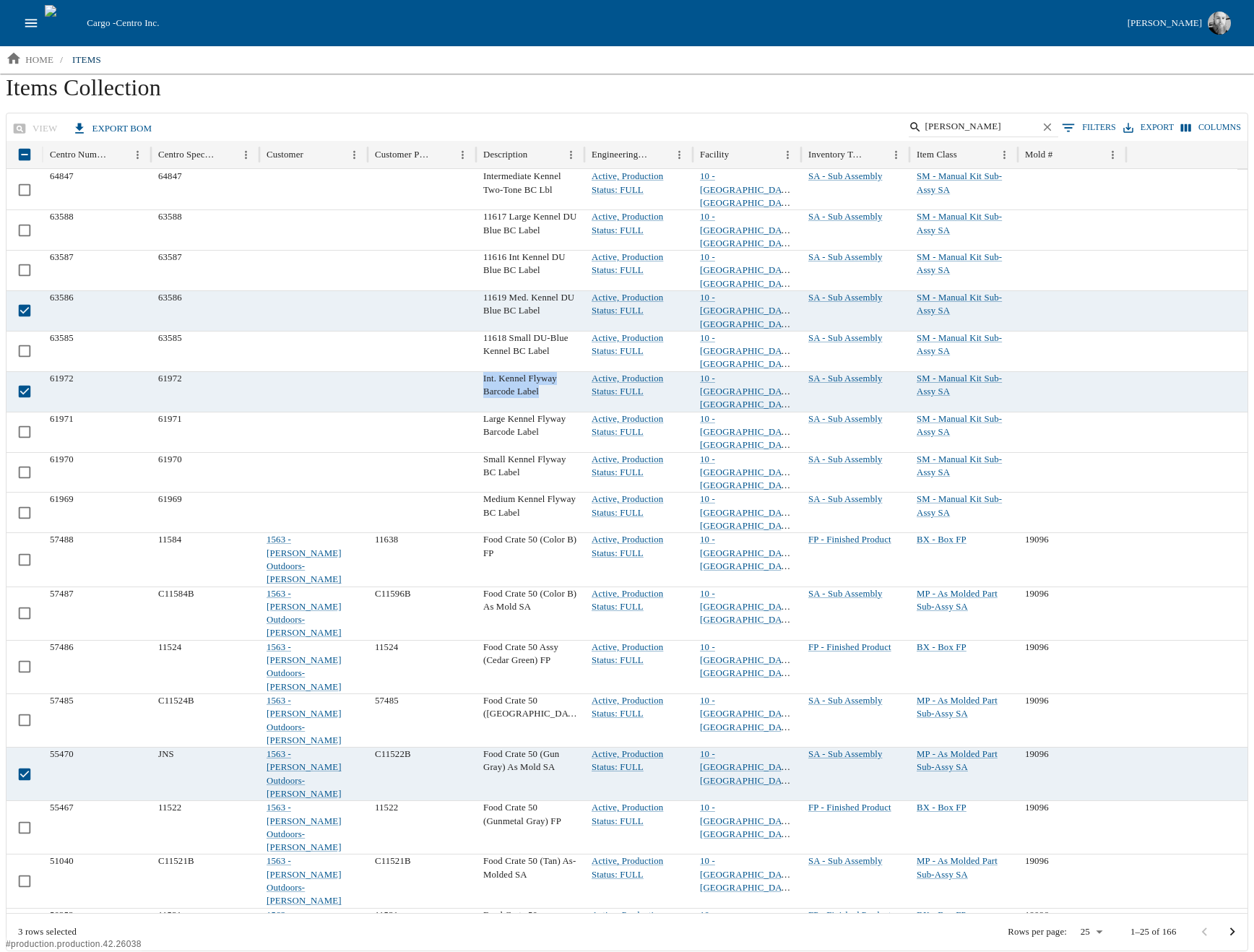
click at [1084, 122] on button "0 Filters" at bounding box center [1089, 128] width 61 height 22
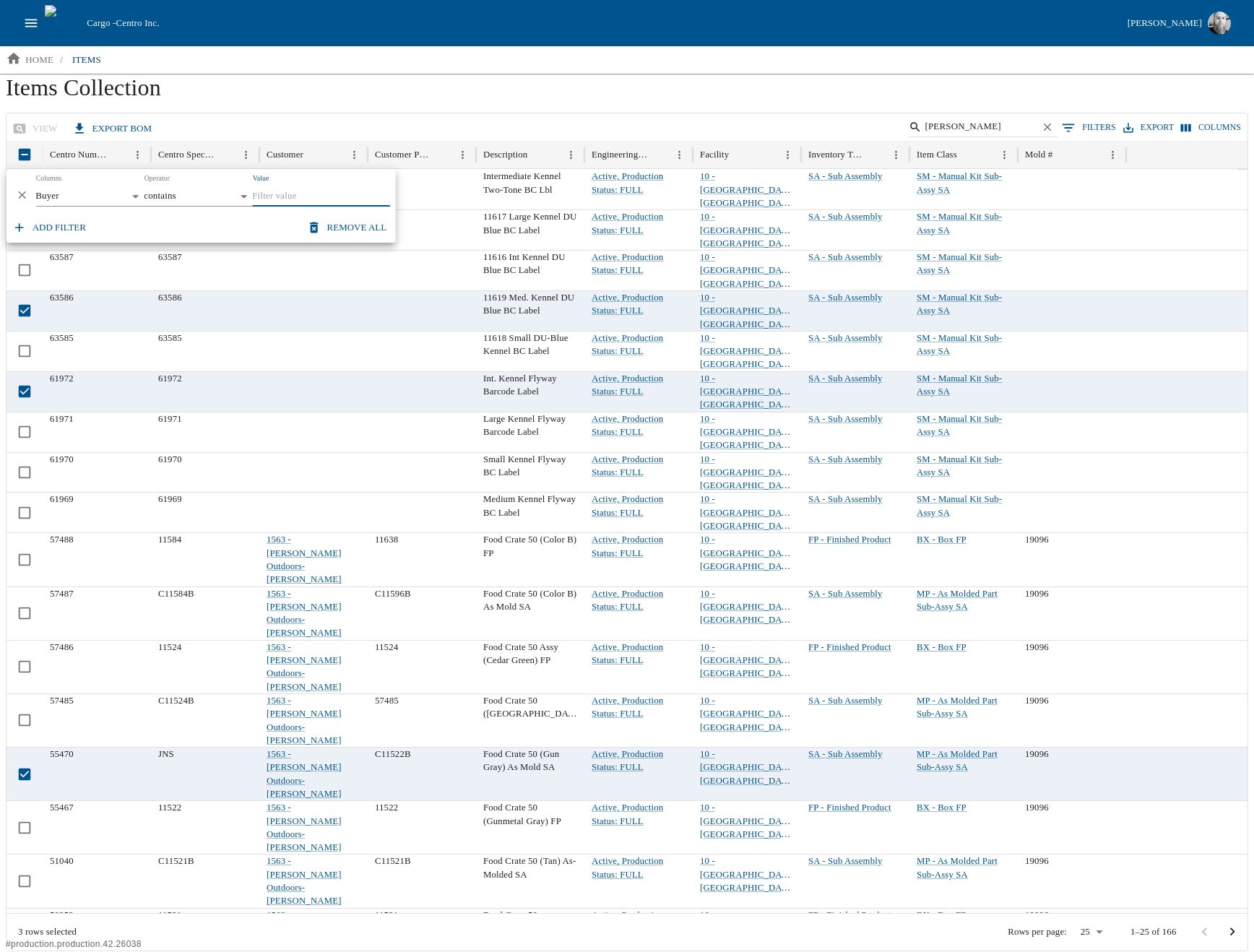
click at [87, 194] on body "Cargo - Centro Inc. Jesse Baird home / items Items Collection view export BOM k…" at bounding box center [627, 476] width 1254 height 951
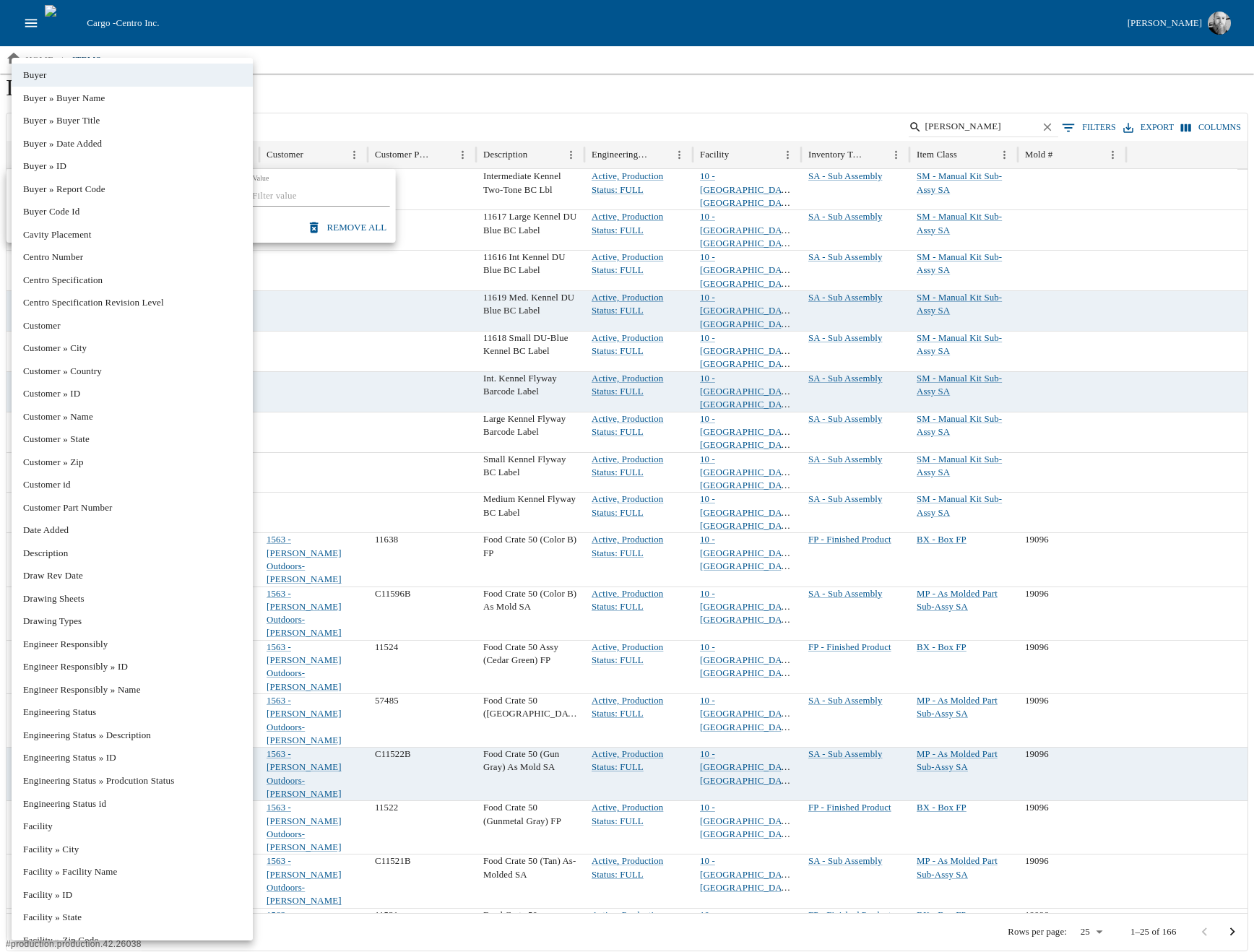
click at [481, 113] on div at bounding box center [627, 476] width 1254 height 952
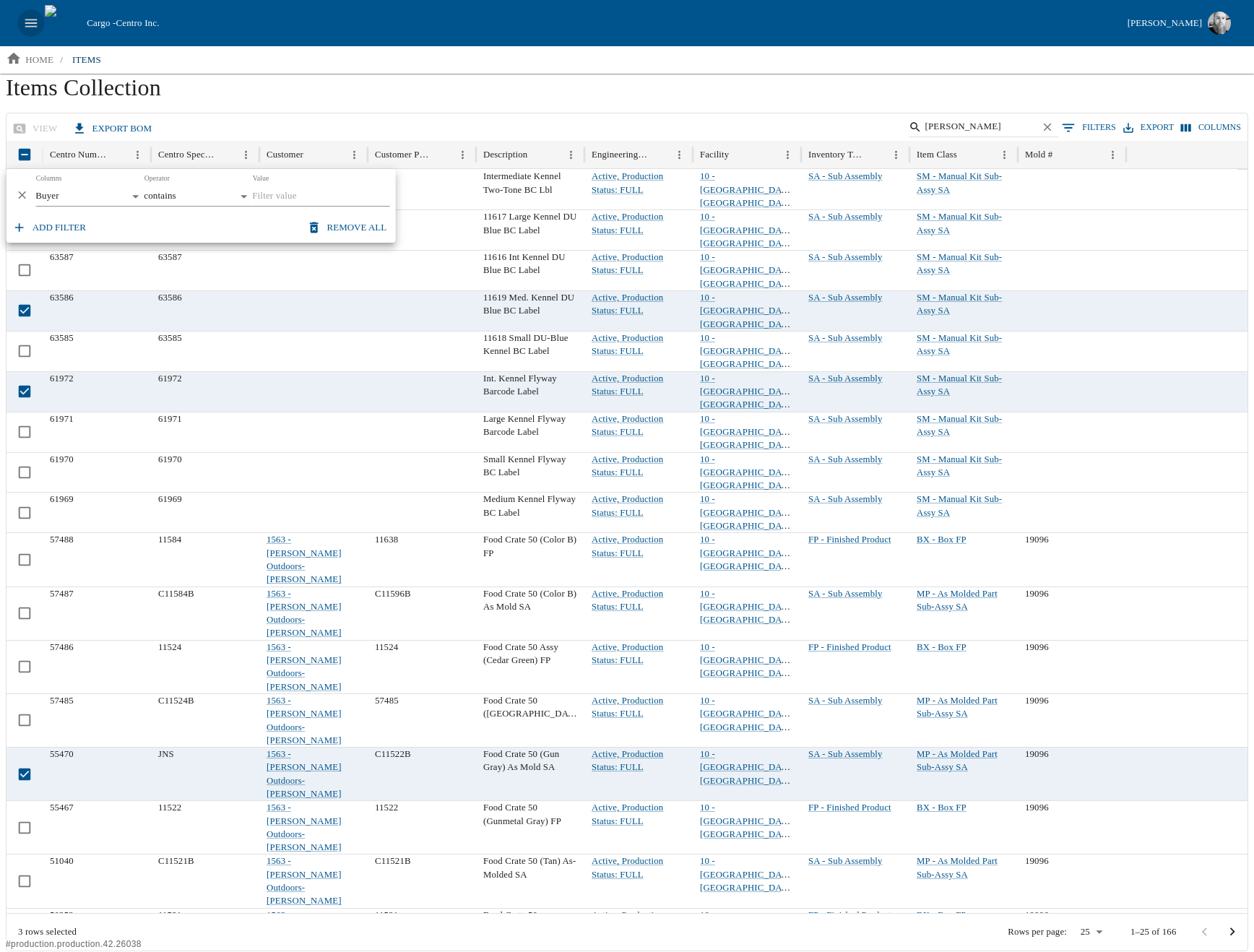
click at [38, 17] on icon "open drawer" at bounding box center [31, 22] width 16 height 16
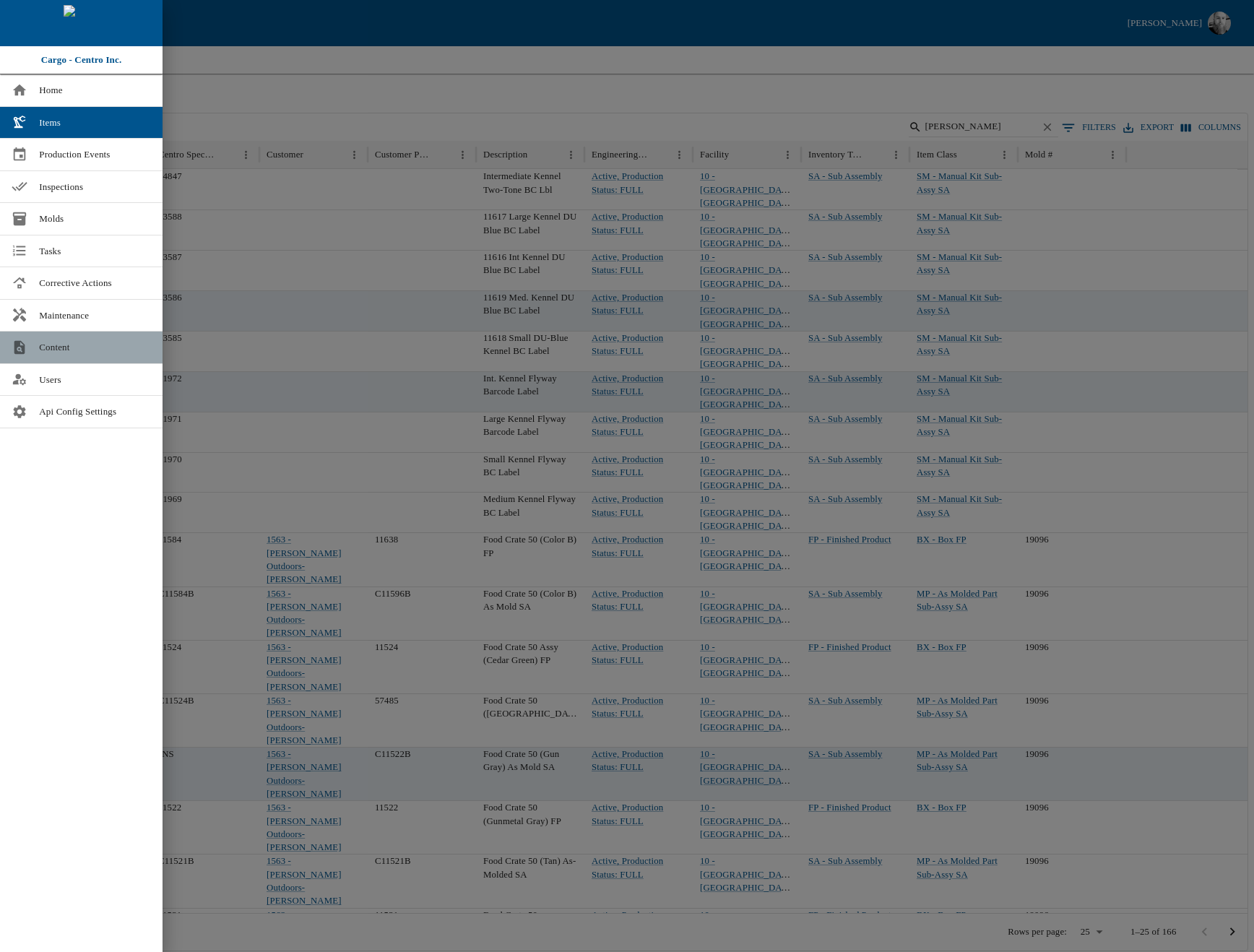
click at [37, 348] on link "Content" at bounding box center [81, 347] width 163 height 32
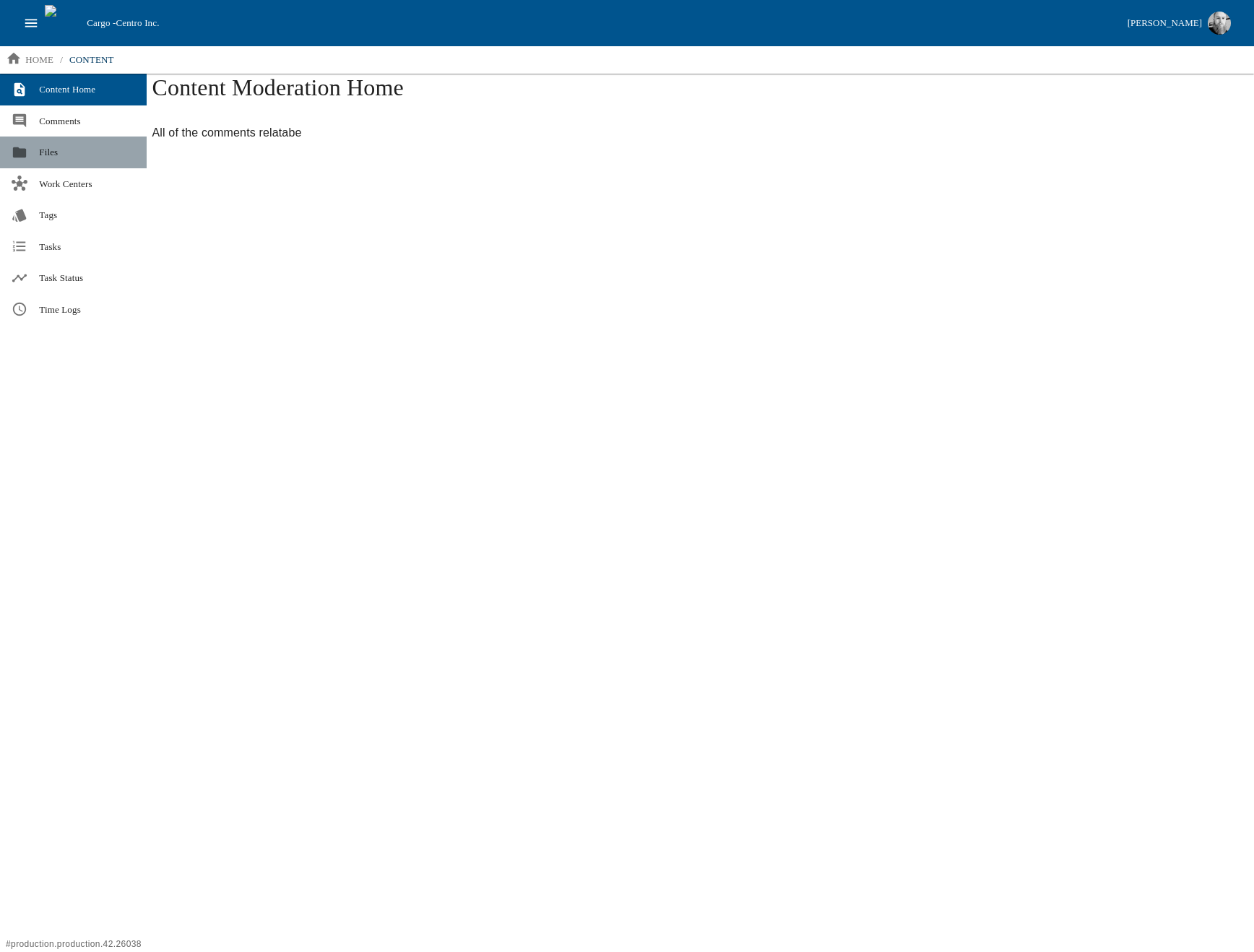
click at [58, 155] on span "Files" at bounding box center [87, 152] width 96 height 14
click at [59, 180] on span "Work Centers" at bounding box center [87, 184] width 96 height 14
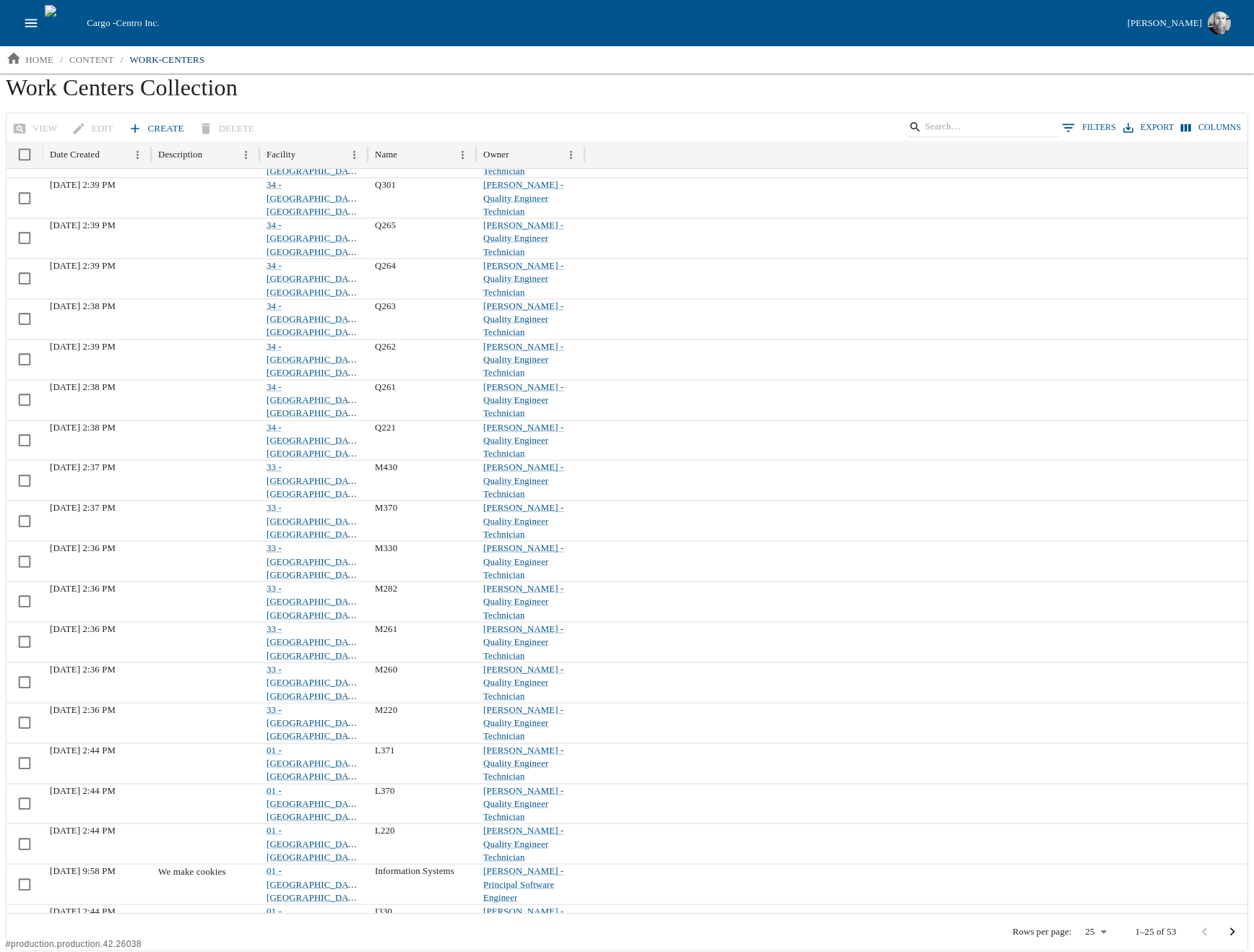
scroll to position [69, 0]
click at [314, 97] on h1 "Work Centers Collection" at bounding box center [627, 93] width 1243 height 39
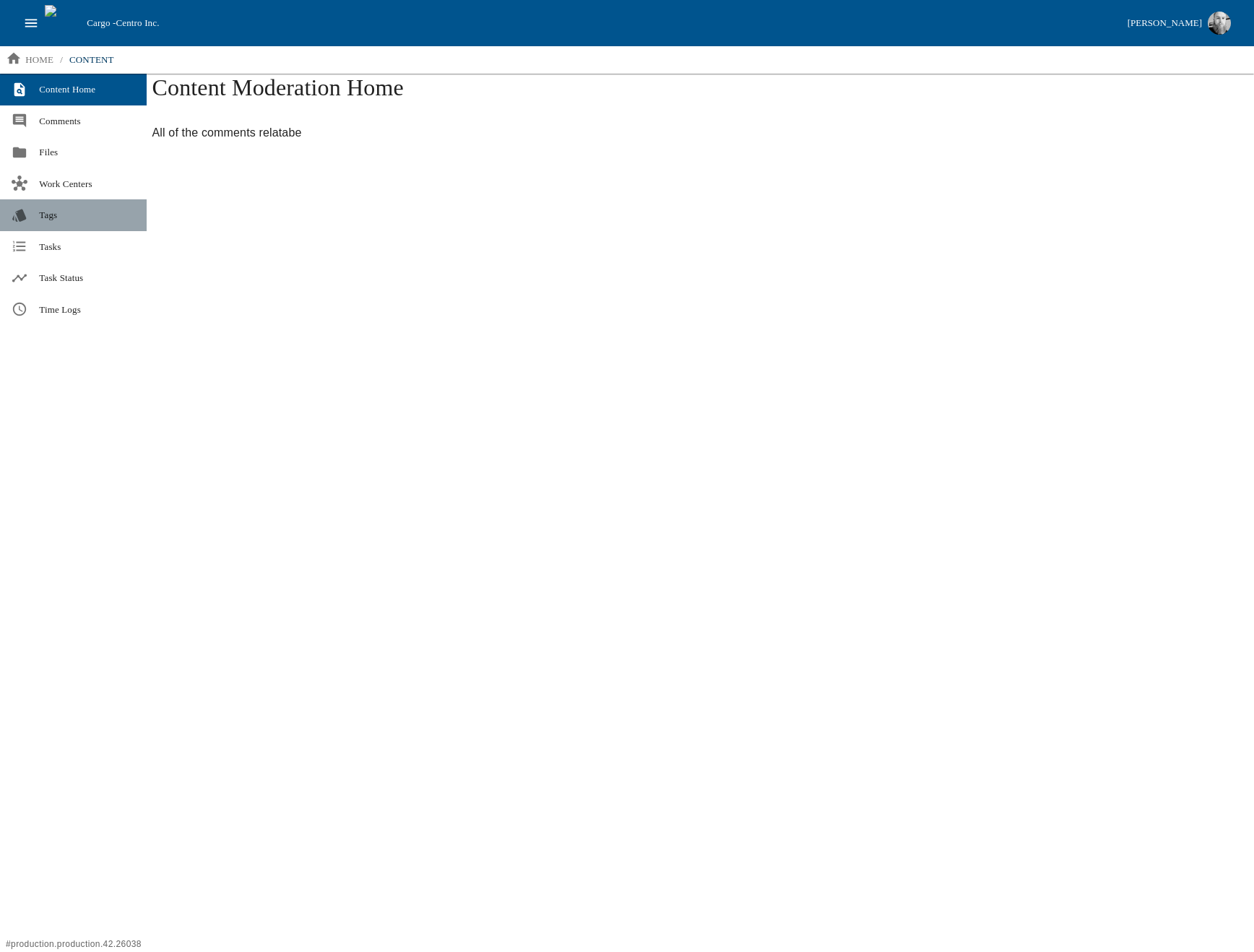
click at [87, 214] on span "Tags" at bounding box center [87, 215] width 96 height 14
click at [105, 243] on span "Tasks" at bounding box center [87, 246] width 96 height 14
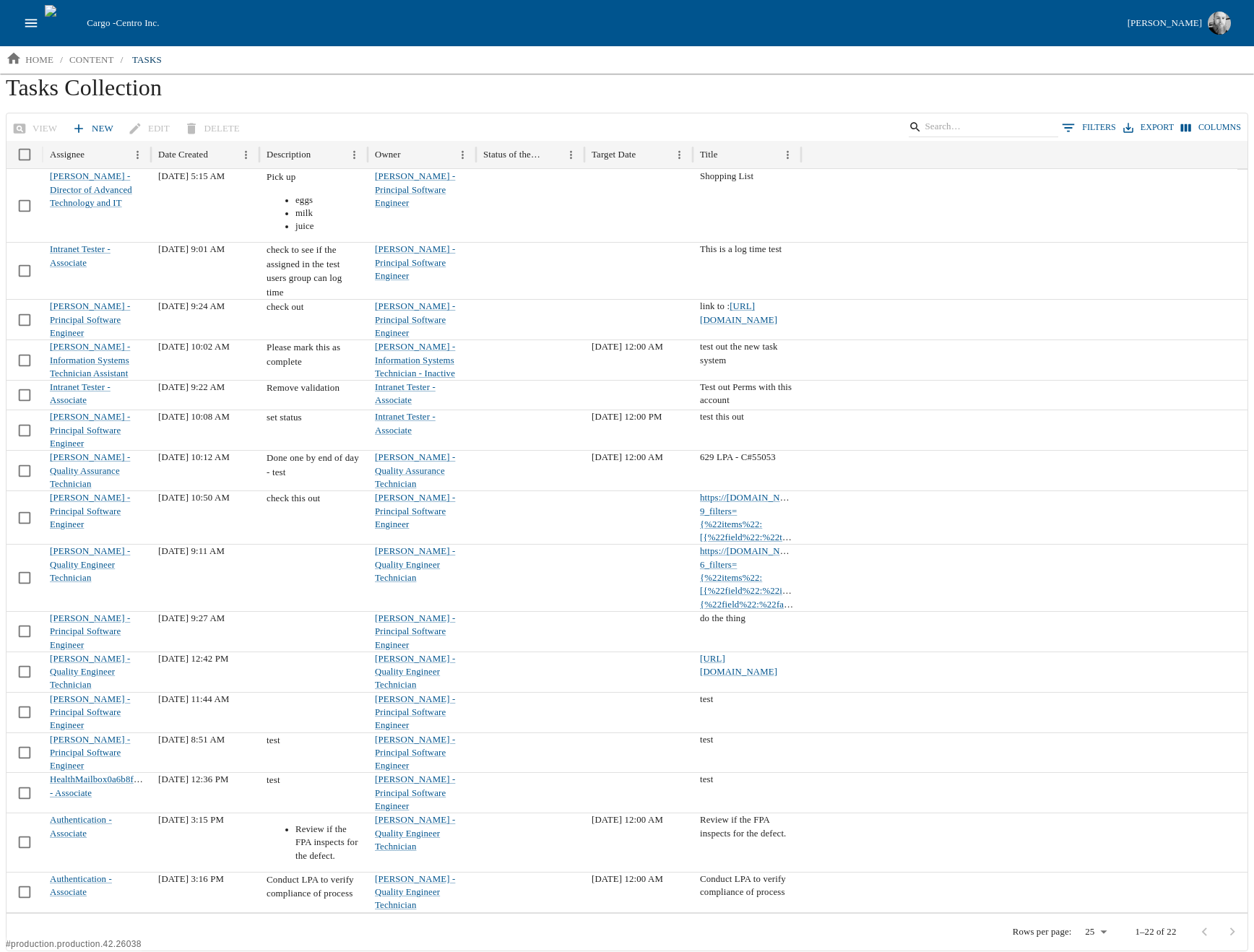
click at [357, 83] on h1 "Tasks Collection" at bounding box center [627, 93] width 1243 height 39
click at [104, 70] on link "content" at bounding box center [91, 60] width 56 height 23
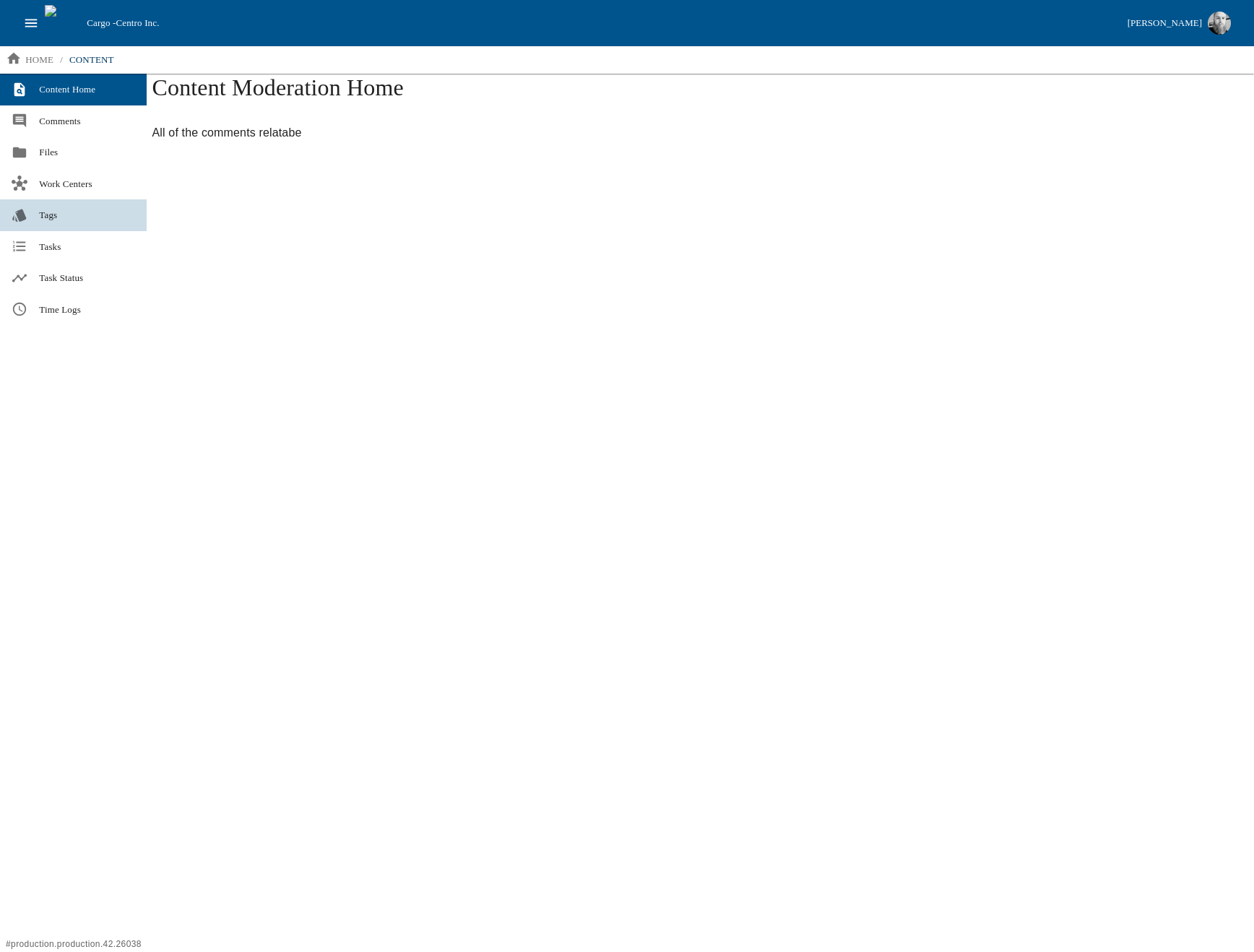
click at [46, 216] on span "Tags" at bounding box center [87, 215] width 96 height 14
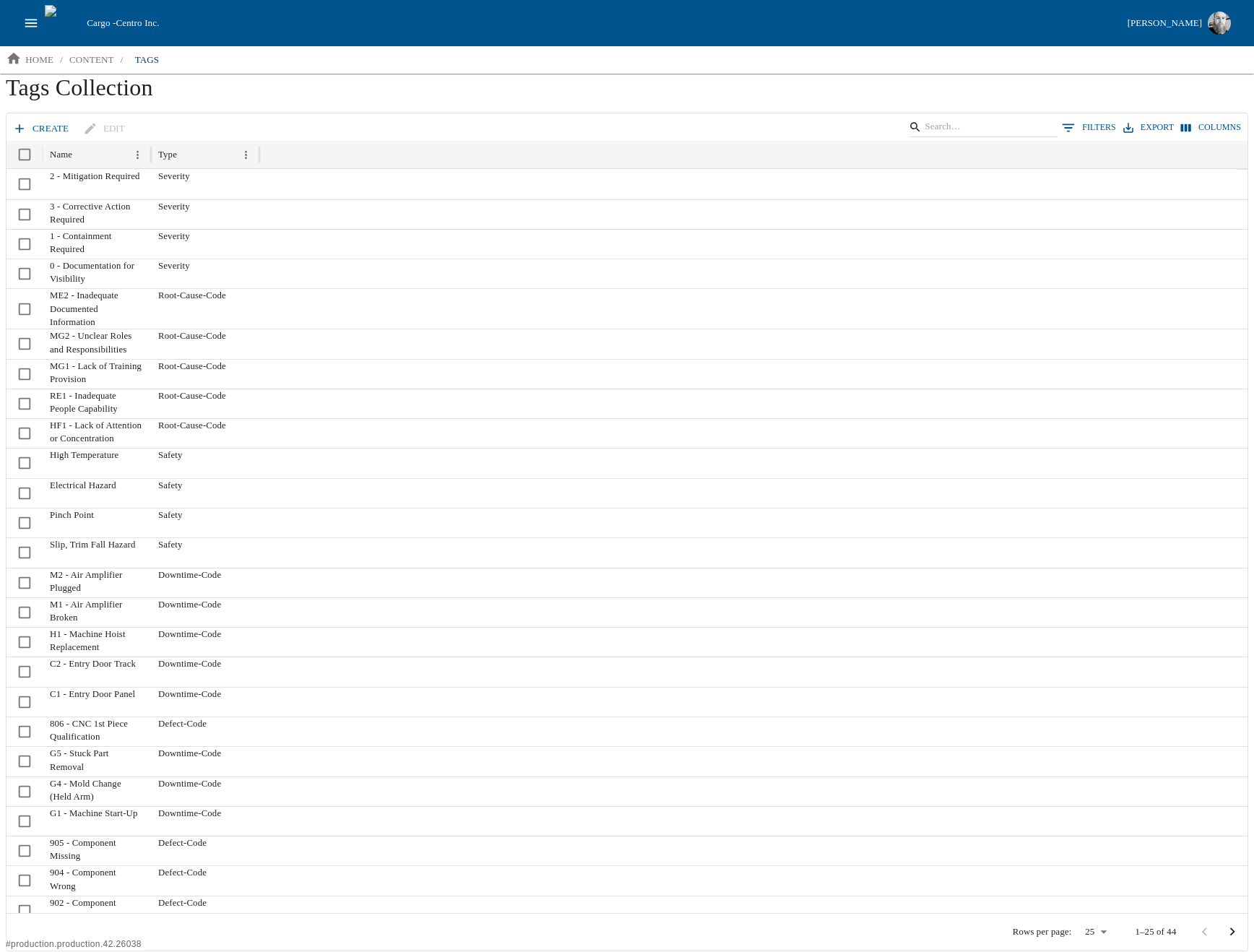
click at [40, 120] on link "create" at bounding box center [42, 129] width 65 height 25
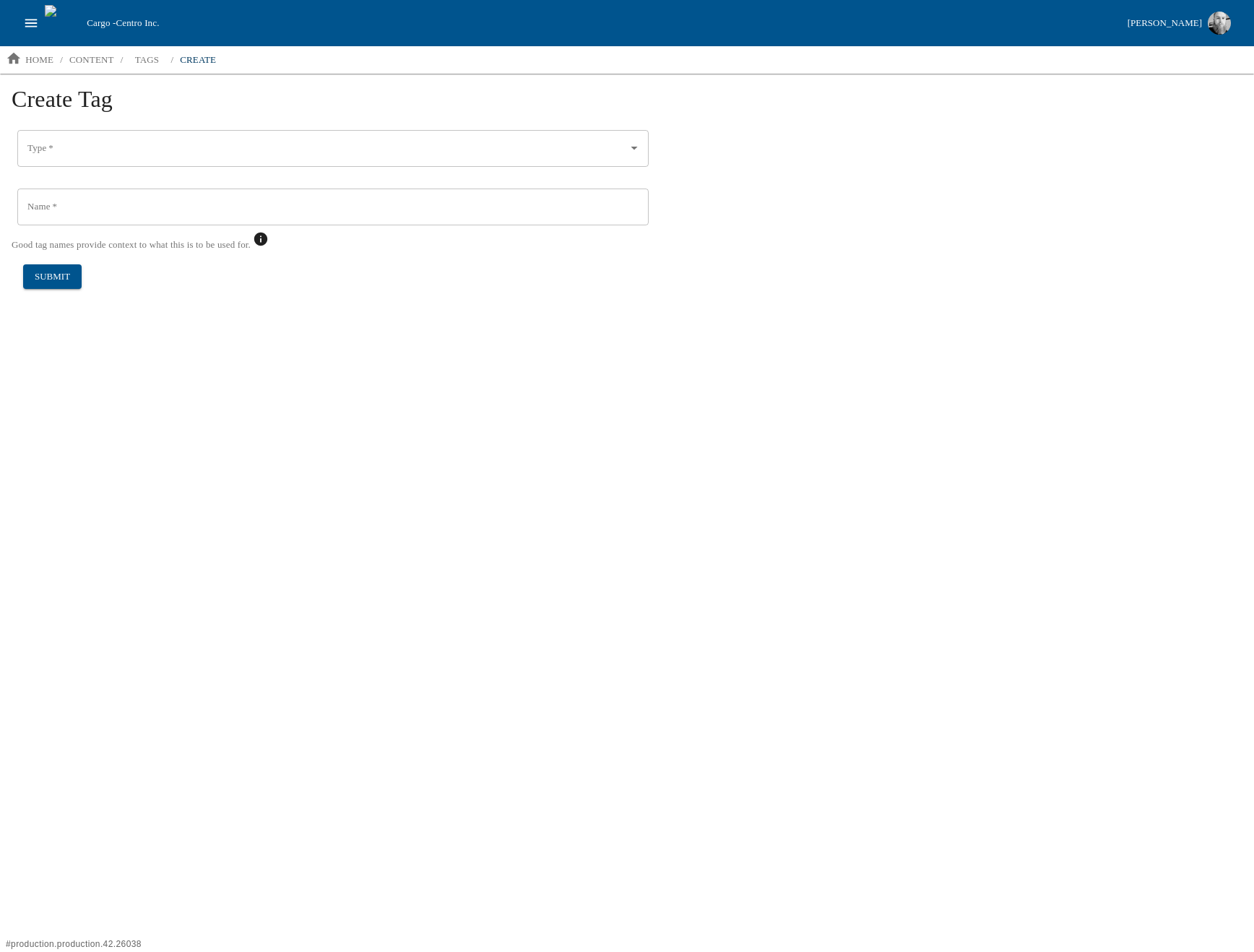
click at [113, 145] on input "Type   *" at bounding box center [322, 149] width 597 height 25
click at [196, 312] on html "Cargo - Centro Inc. Jesse Baird home / content / tags / create Create Tag Type …" at bounding box center [627, 156] width 1254 height 312
click at [78, 203] on input "Name   *" at bounding box center [332, 207] width 631 height 37
click at [368, 328] on html "Cargo - Centro Inc. Jesse Baird home / content / tags / create Create Tag Type …" at bounding box center [627, 164] width 1254 height 328
click at [141, 297] on button "cancel" at bounding box center [134, 292] width 60 height 25
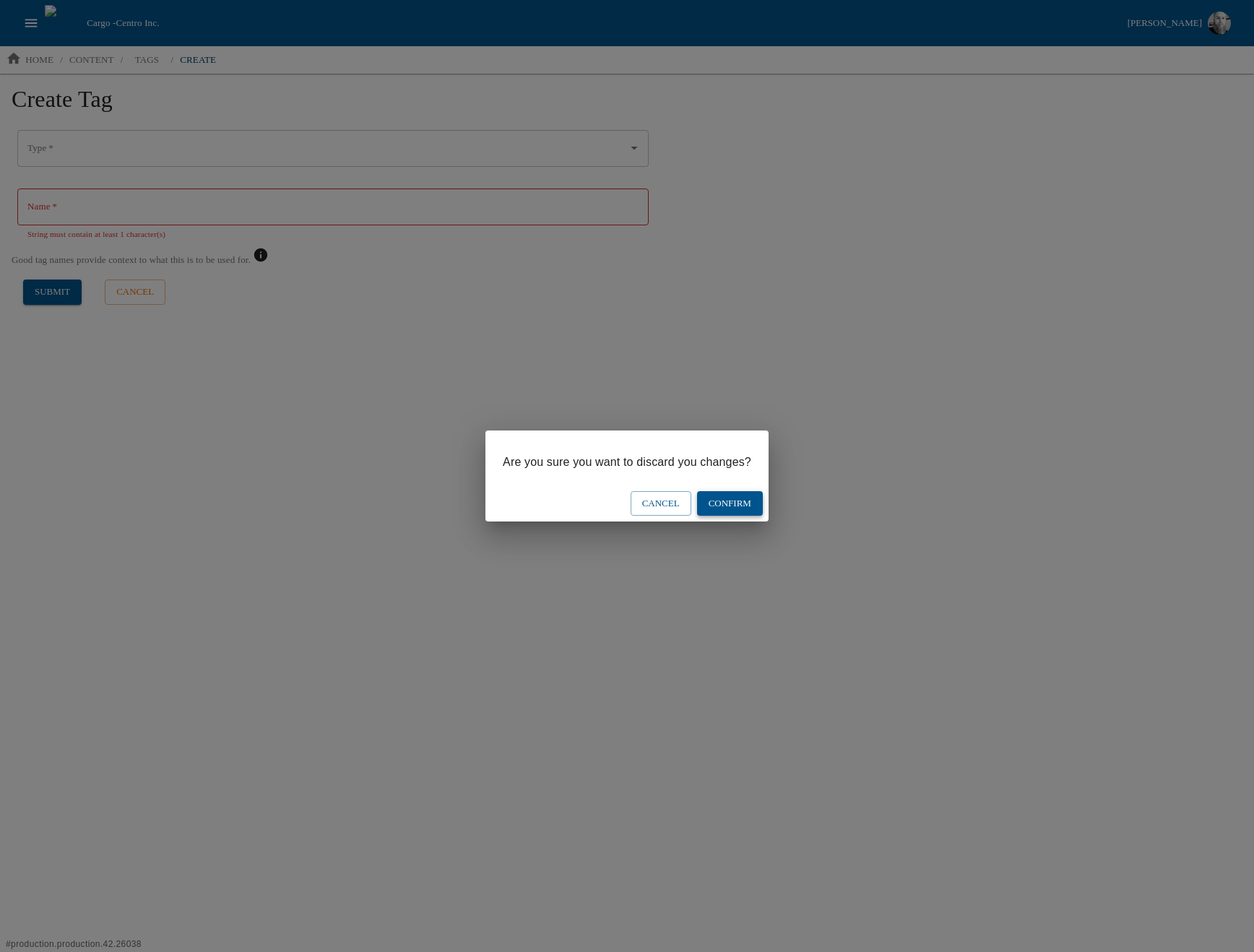
click at [747, 505] on button "Confirm" at bounding box center [730, 504] width 66 height 25
click at [721, 504] on button "Confirm" at bounding box center [730, 504] width 66 height 25
click at [654, 505] on button "Cancel" at bounding box center [660, 504] width 60 height 25
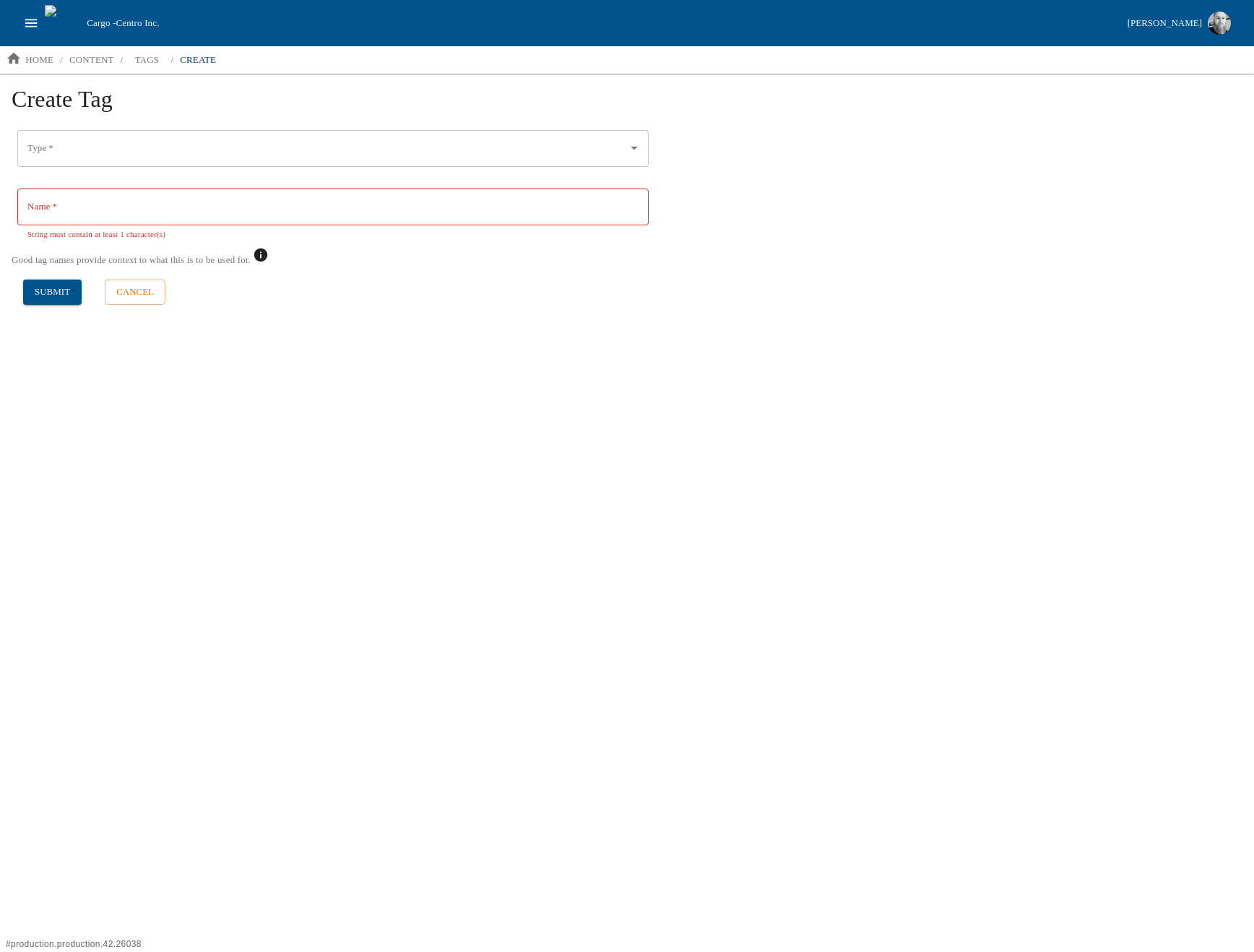
click at [536, 328] on html "Cargo - Centro Inc. Jesse Baird home / content / tags / create Create Tag Type …" at bounding box center [627, 164] width 1254 height 328
